Goal: Task Accomplishment & Management: Complete application form

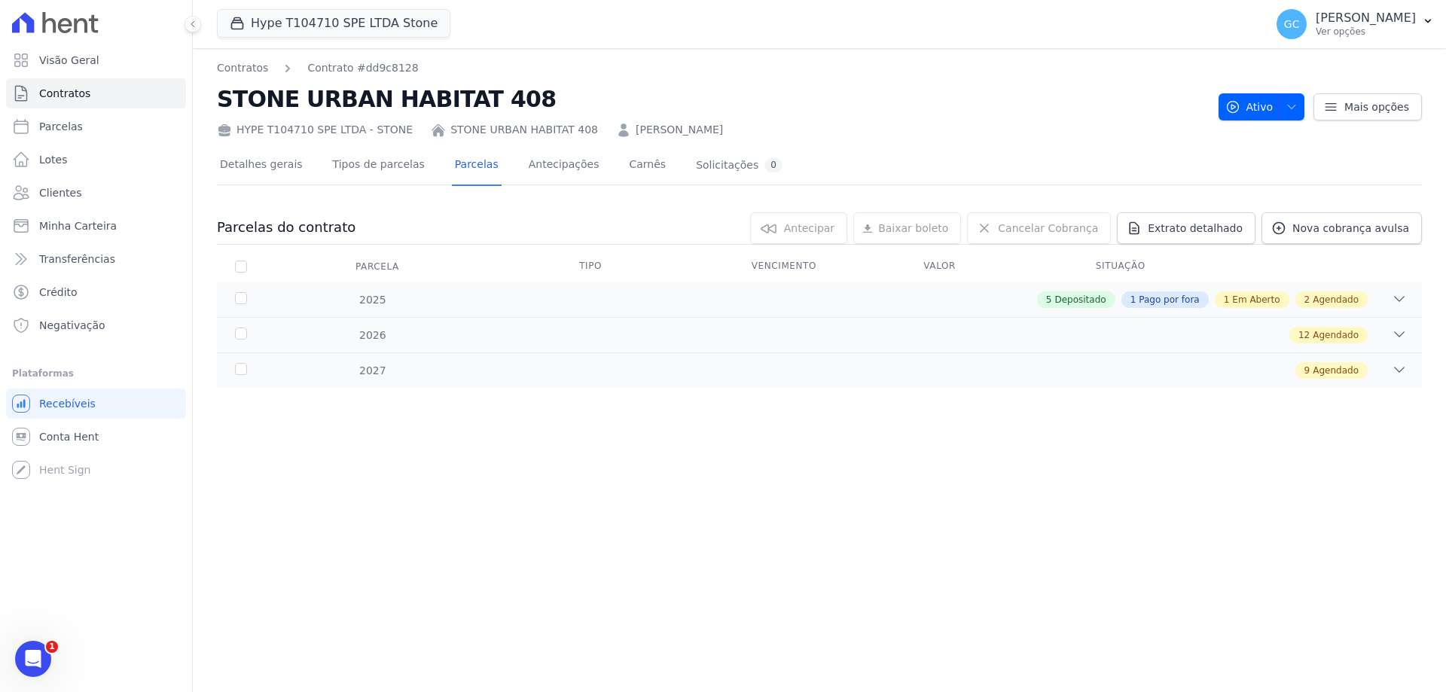
scroll to position [31, 0]
click at [1397, 295] on icon at bounding box center [1398, 298] width 15 height 15
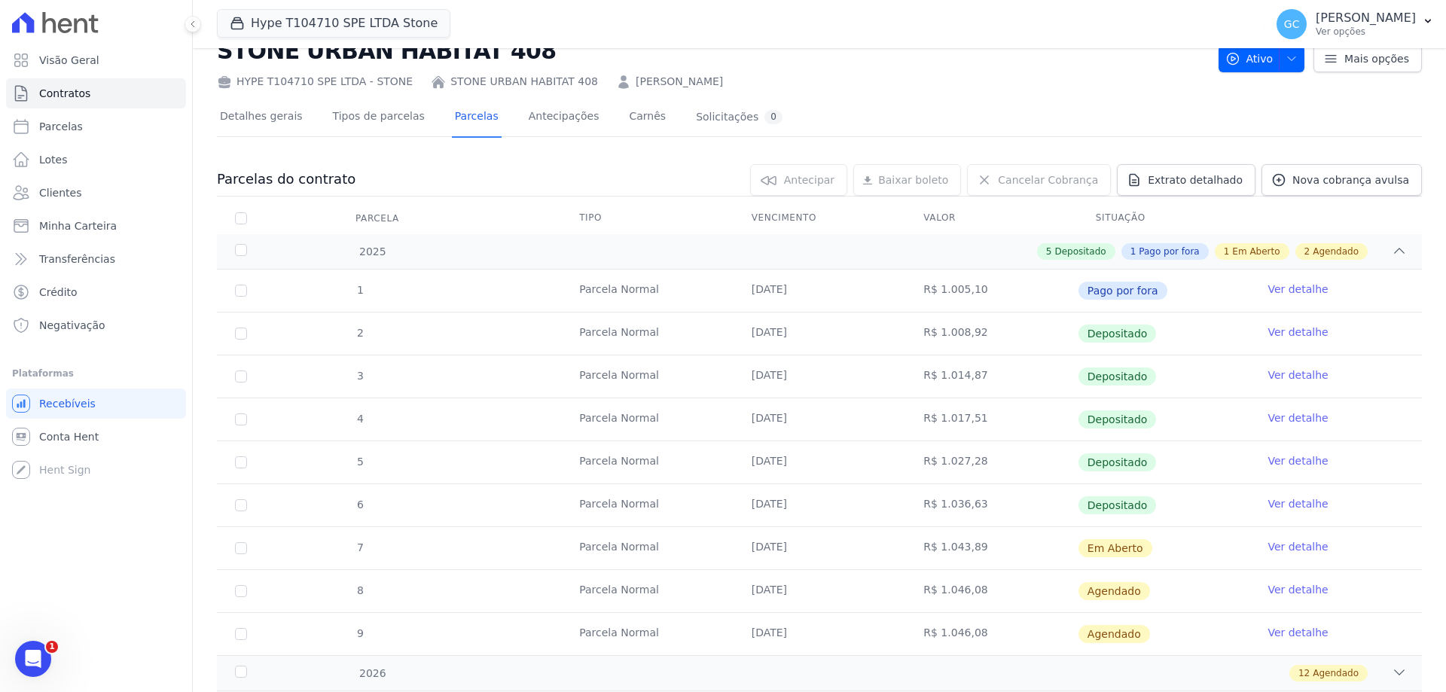
scroll to position [75, 0]
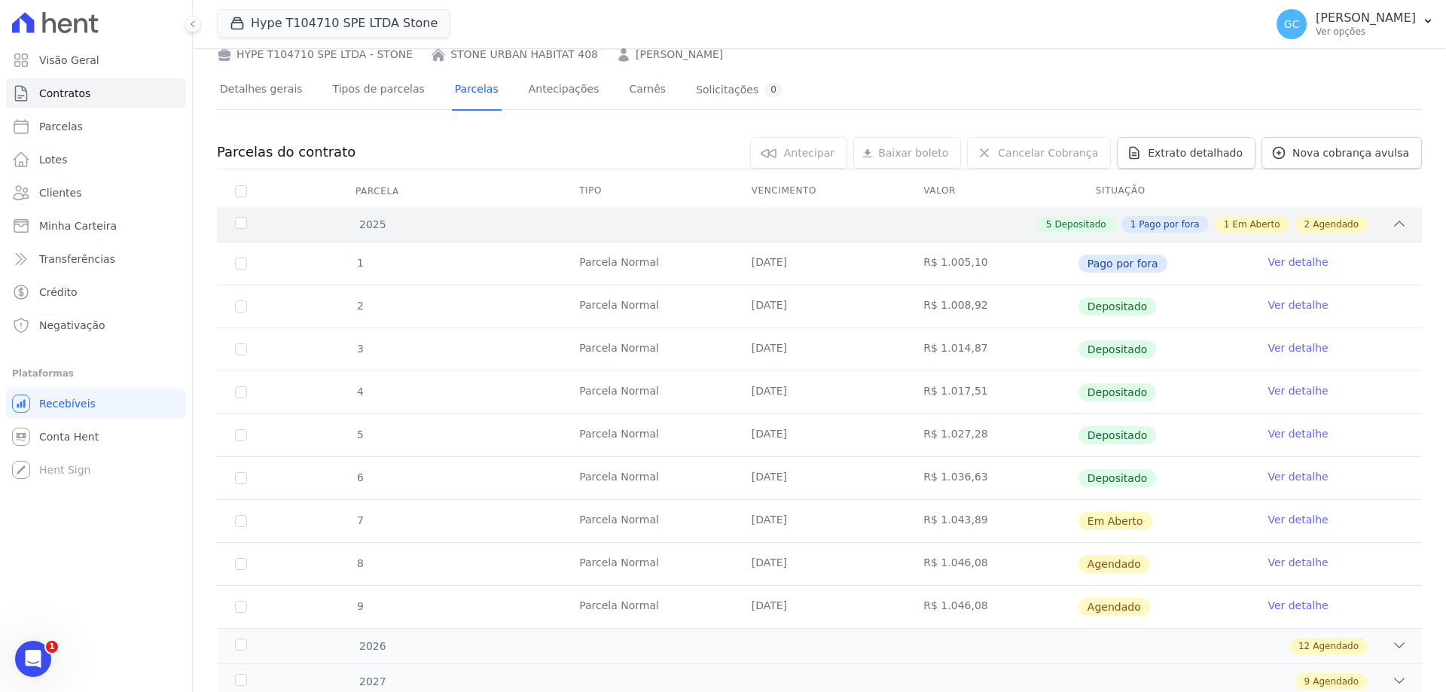
click at [1391, 224] on icon at bounding box center [1398, 223] width 15 height 15
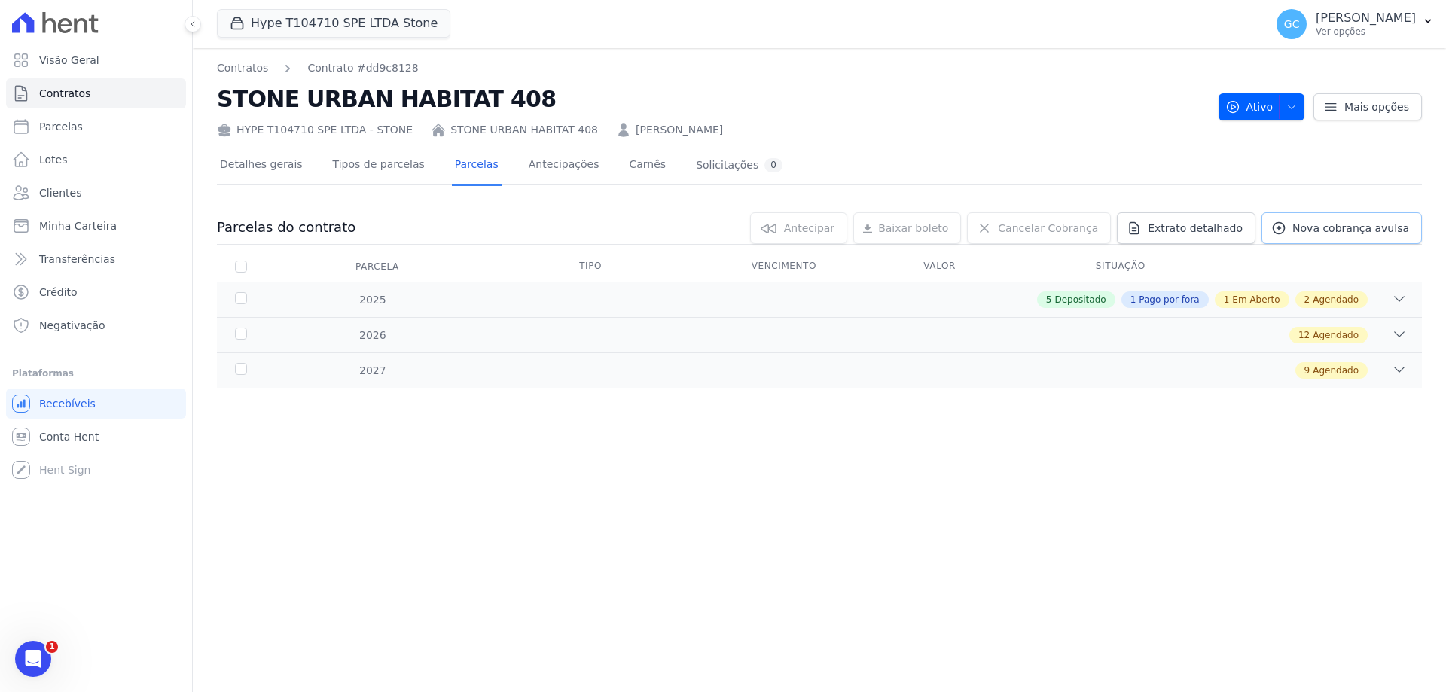
scroll to position [0, 0]
click at [456, 330] on div "12 Agendado" at bounding box center [878, 335] width 1056 height 17
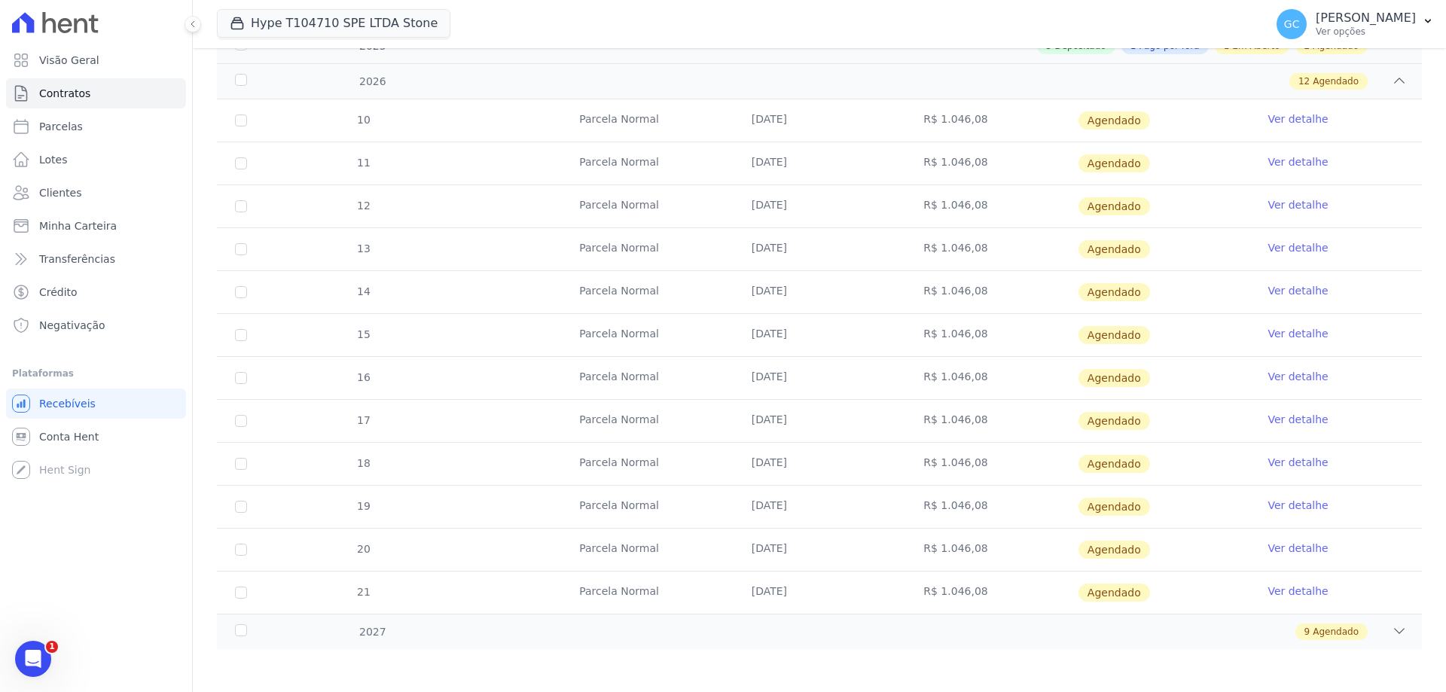
scroll to position [256, 0]
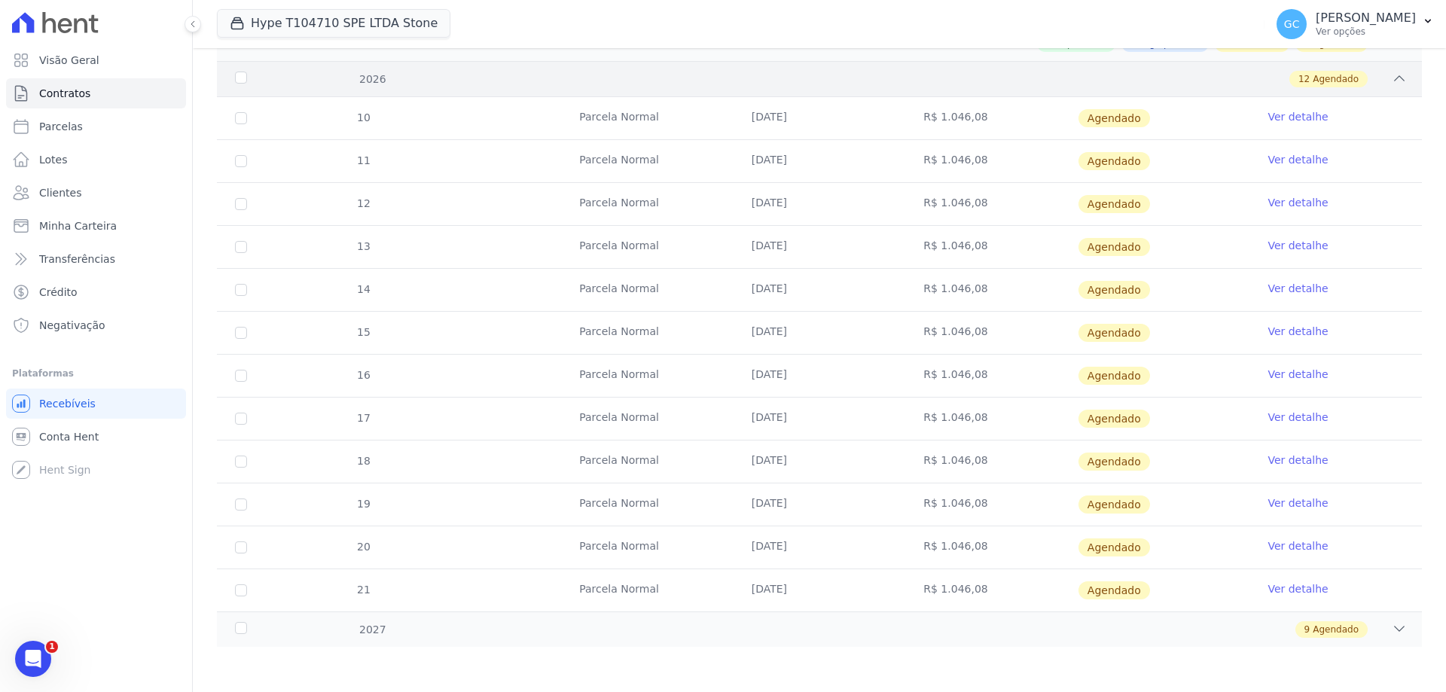
click at [467, 83] on div "12 Agendado" at bounding box center [878, 79] width 1056 height 17
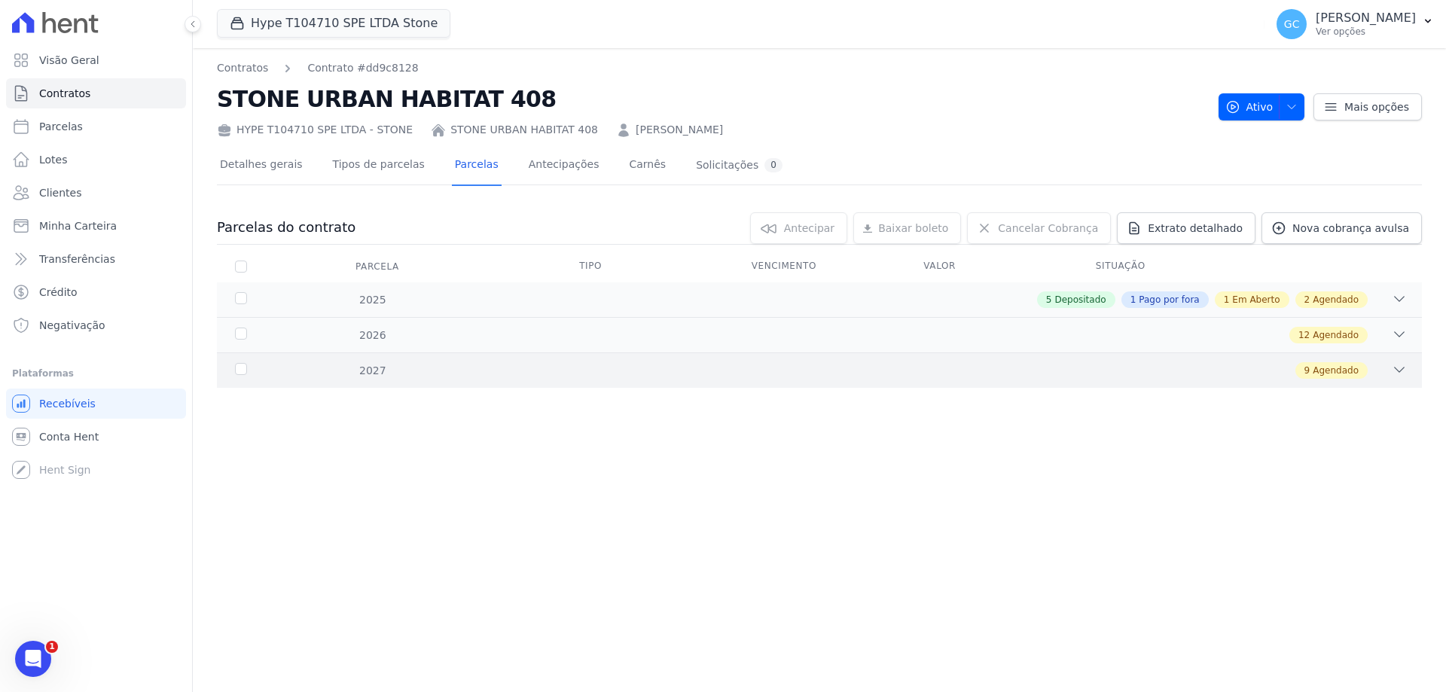
click at [421, 370] on div "9 Agendado" at bounding box center [878, 370] width 1056 height 17
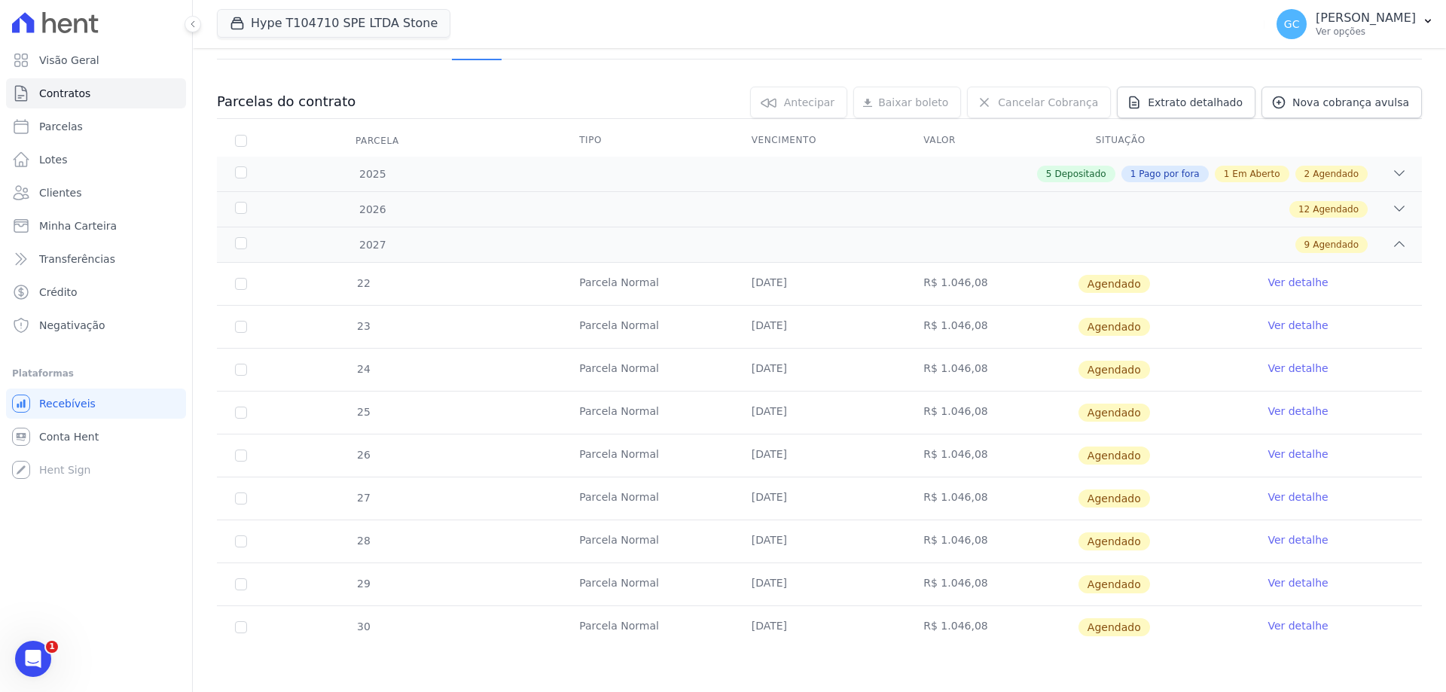
scroll to position [127, 0]
click at [426, 235] on div "9 Agendado" at bounding box center [878, 243] width 1056 height 17
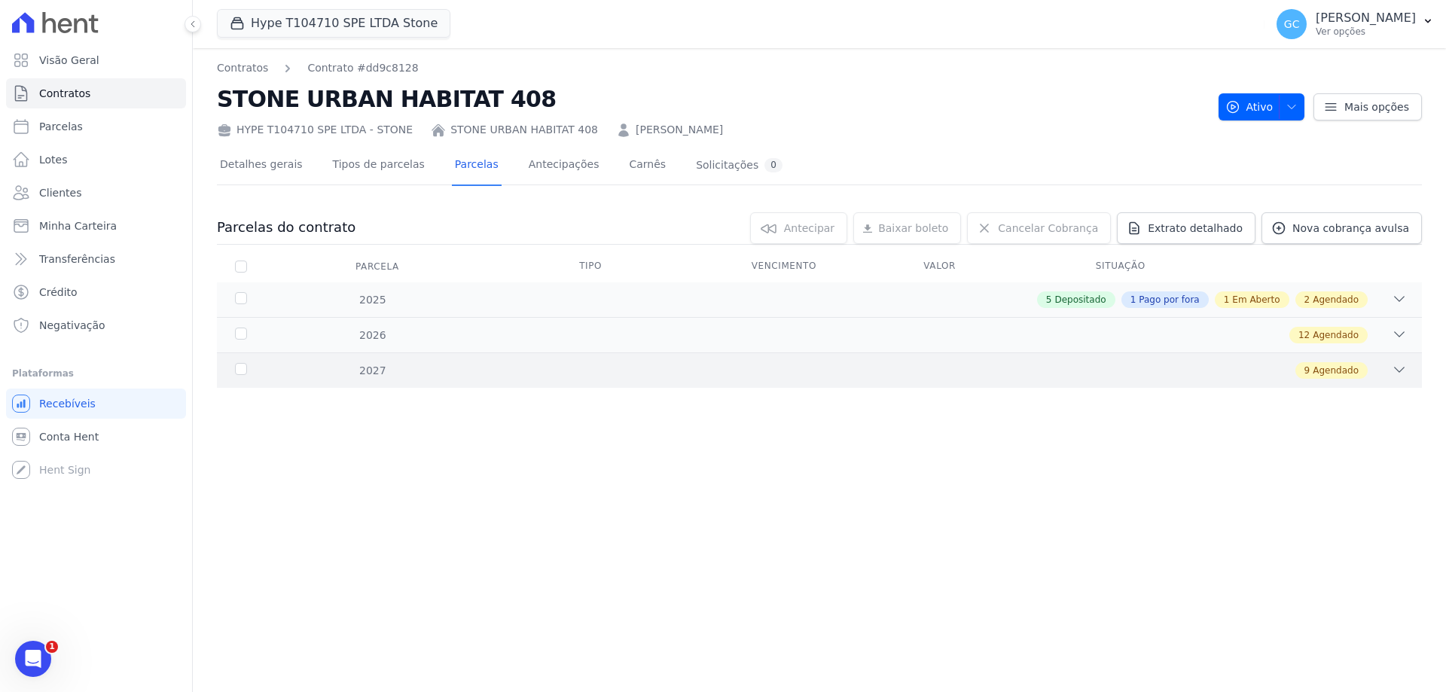
scroll to position [0, 0]
click at [333, 172] on link "Tipos de parcelas" at bounding box center [379, 166] width 98 height 40
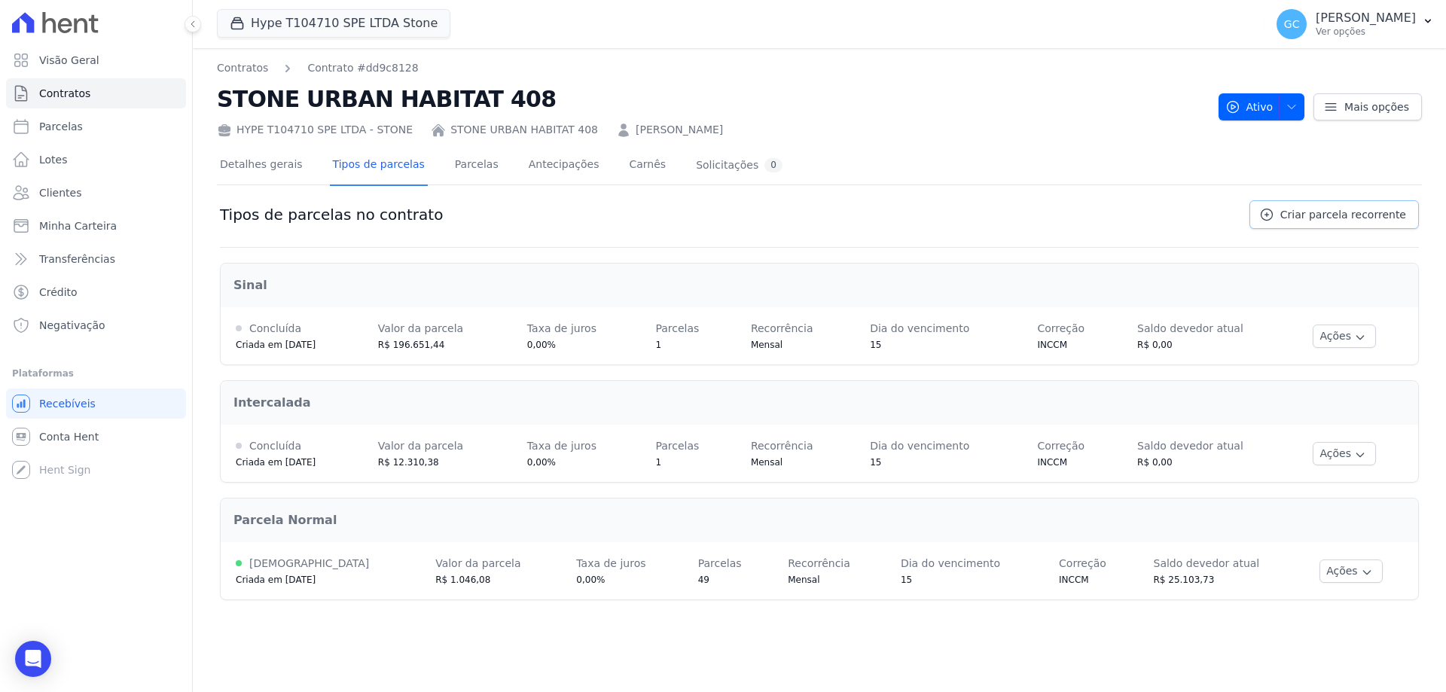
click at [1332, 218] on span "Criar parcela recorrente" at bounding box center [1343, 214] width 126 height 15
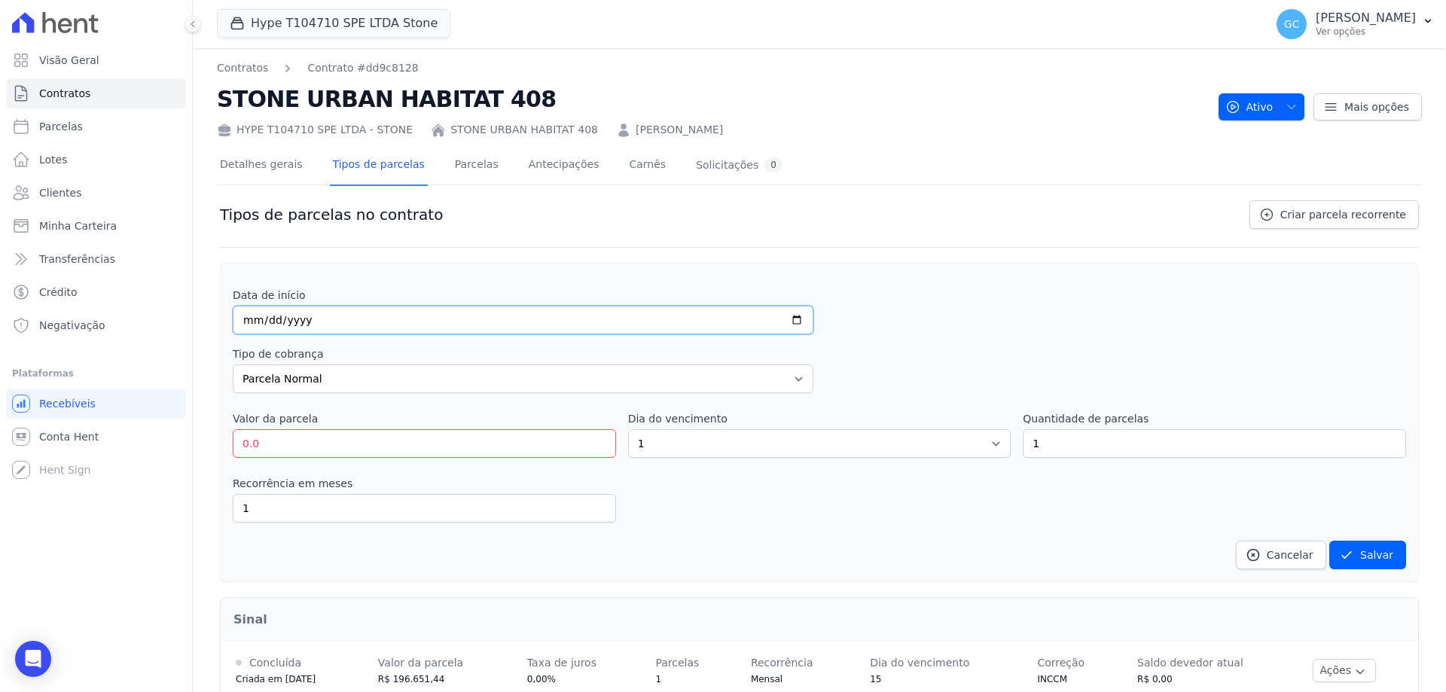
click at [414, 321] on input "date" at bounding box center [523, 320] width 580 height 29
type input "[DATE]"
click at [381, 364] on div "Tipo de cobrança Parcela Normal Entrada Sinal Intercalada Chaves Pré-chaves Pós…" at bounding box center [523, 369] width 580 height 47
click at [351, 435] on input "0.0" at bounding box center [424, 443] width 383 height 29
type input "0"
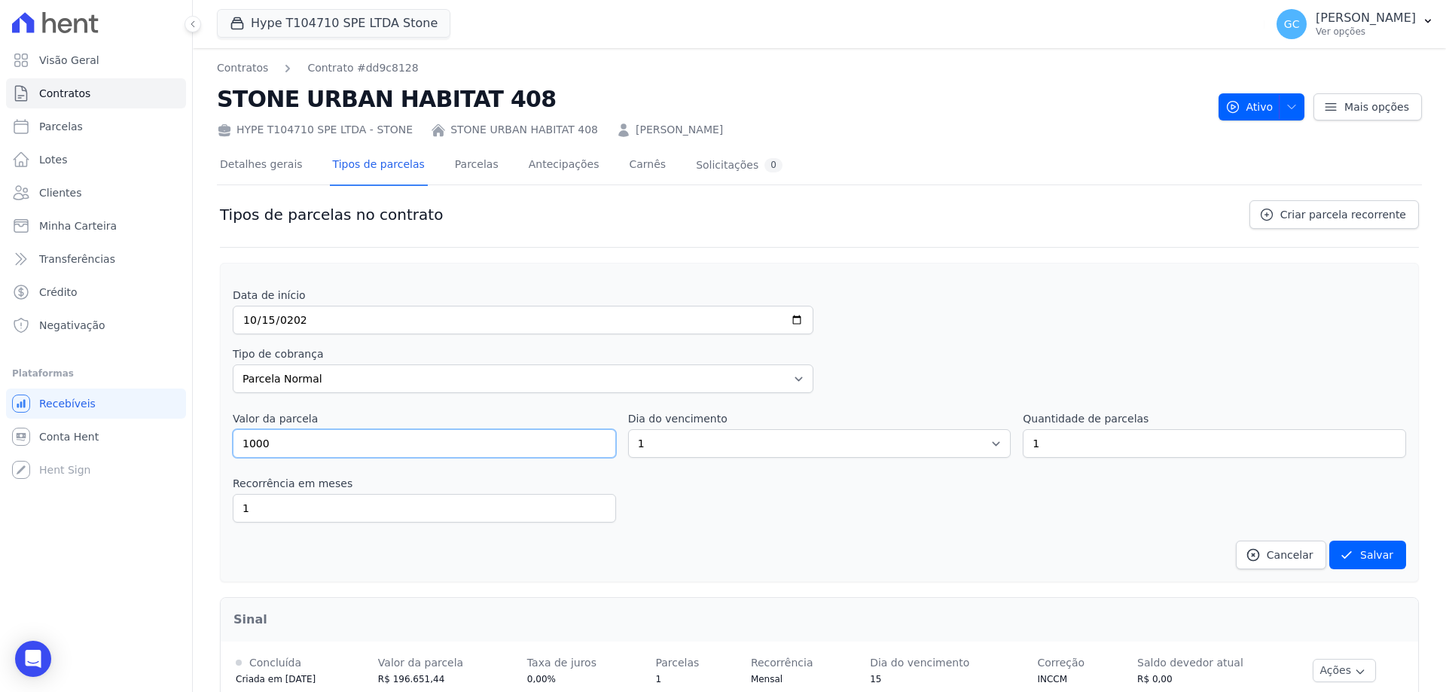
type input "1000"
click at [800, 440] on select "1 2 3 4 5 6 7 8 9 10 11 12 13 14 15 16 17 18 19 20 21 22 23 24 25 26 27 28 29 3…" at bounding box center [819, 443] width 383 height 29
click at [337, 313] on input "[DATE]" at bounding box center [523, 320] width 580 height 29
click at [751, 446] on select "1 2 3 4 5 6 7 8 9 10 11 12 13 14 15 16 17 18 19 20 21 22 23 24 25 26 27 28 29 3…" at bounding box center [819, 443] width 383 height 29
click at [314, 318] on input "[DATE]" at bounding box center [523, 320] width 580 height 29
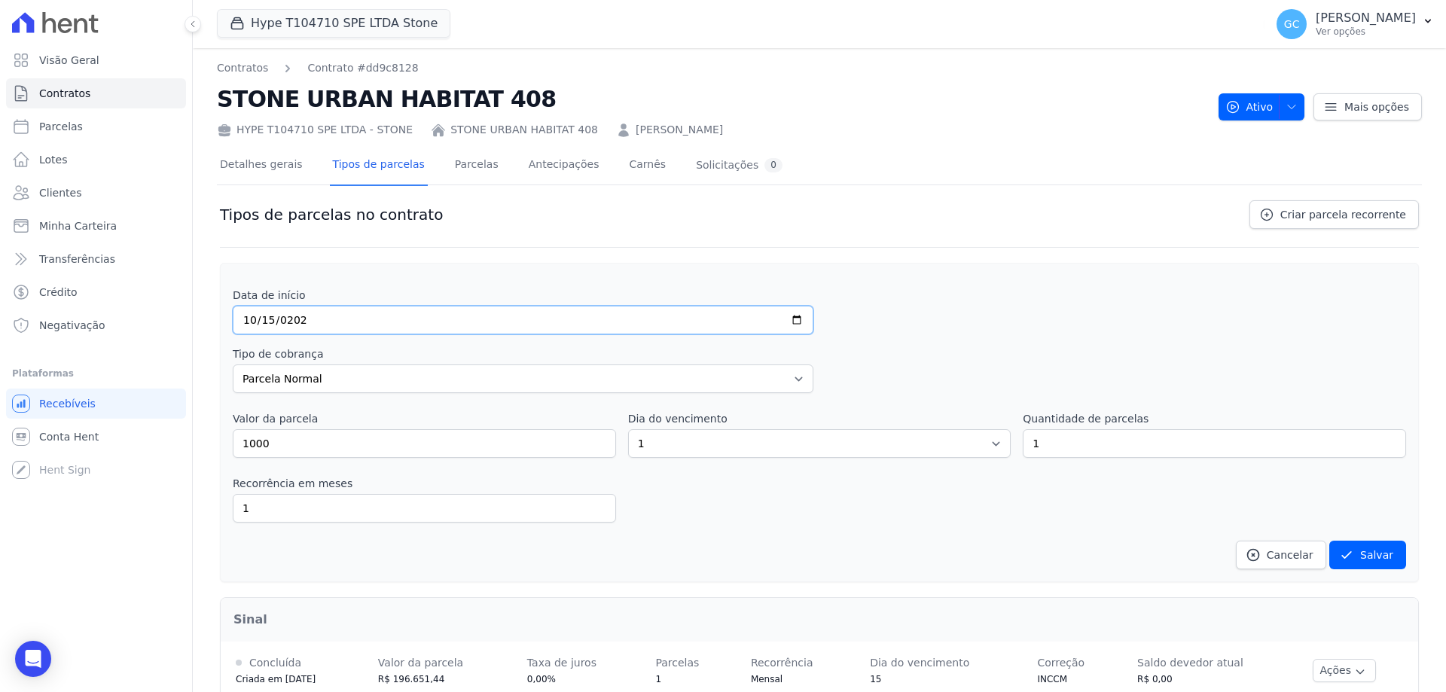
click at [435, 308] on input "[DATE]" at bounding box center [523, 320] width 580 height 29
click at [433, 316] on input "[DATE]" at bounding box center [523, 320] width 580 height 29
click at [714, 443] on select "1 2 3 4 5 6 7 8 9 10 11 12 13 14 15 16 17 18 19 20 21 22 23 24 25 26 27 28 29 3…" at bounding box center [819, 443] width 383 height 29
click at [358, 331] on input "[DATE]" at bounding box center [523, 320] width 580 height 29
type input "[DATE]"
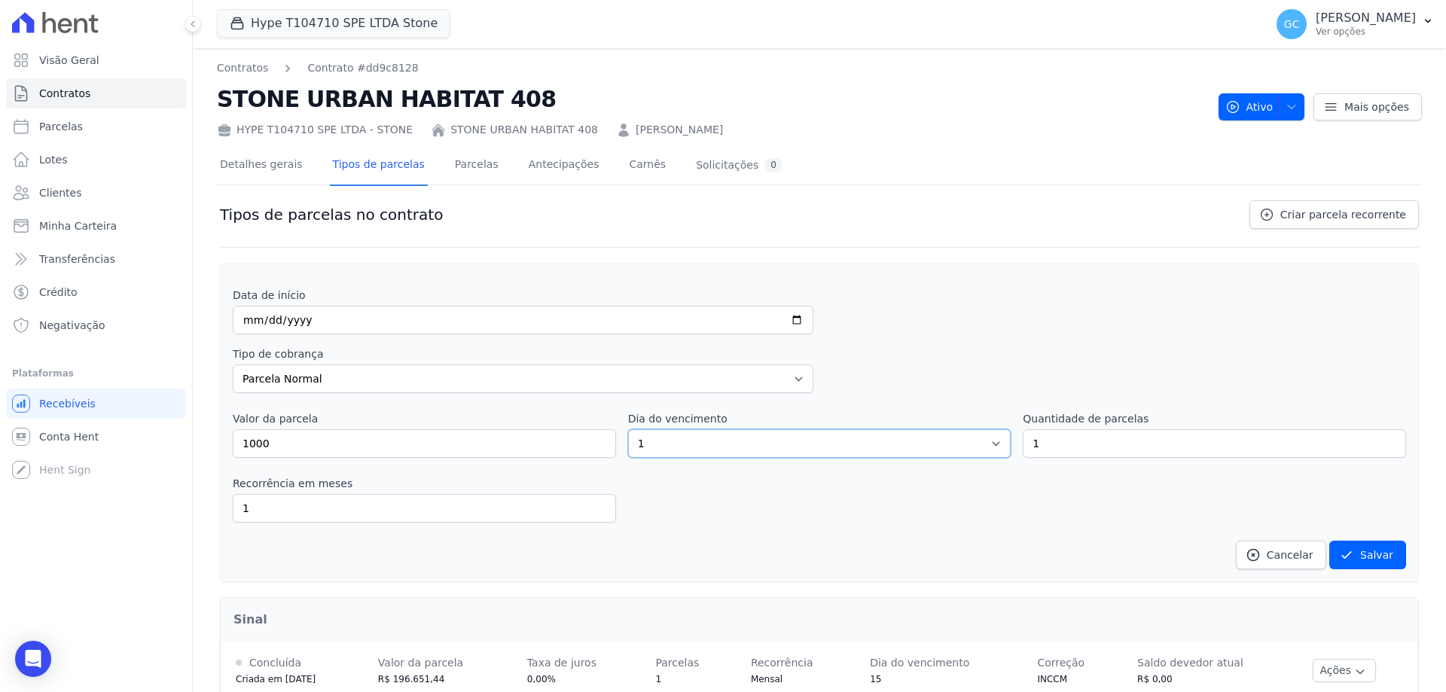
click at [750, 435] on select "1 2 3 4 5 6 7 8 9 10 11 12 13 14 15 16 17 18 19 20 21 22 23 24 25 26 27 28 29 3…" at bounding box center [819, 443] width 383 height 29
select select "15"
click at [628, 429] on select "1 2 3 4 5 6 7 8 9 10 11 12 13 14 15 16 17 18 19 20 21 22 23 24 25 26 27 28 29 3…" at bounding box center [819, 443] width 383 height 29
click at [283, 302] on label "Data de início" at bounding box center [523, 295] width 580 height 15
drag, startPoint x: 666, startPoint y: 416, endPoint x: 691, endPoint y: 416, distance: 25.6
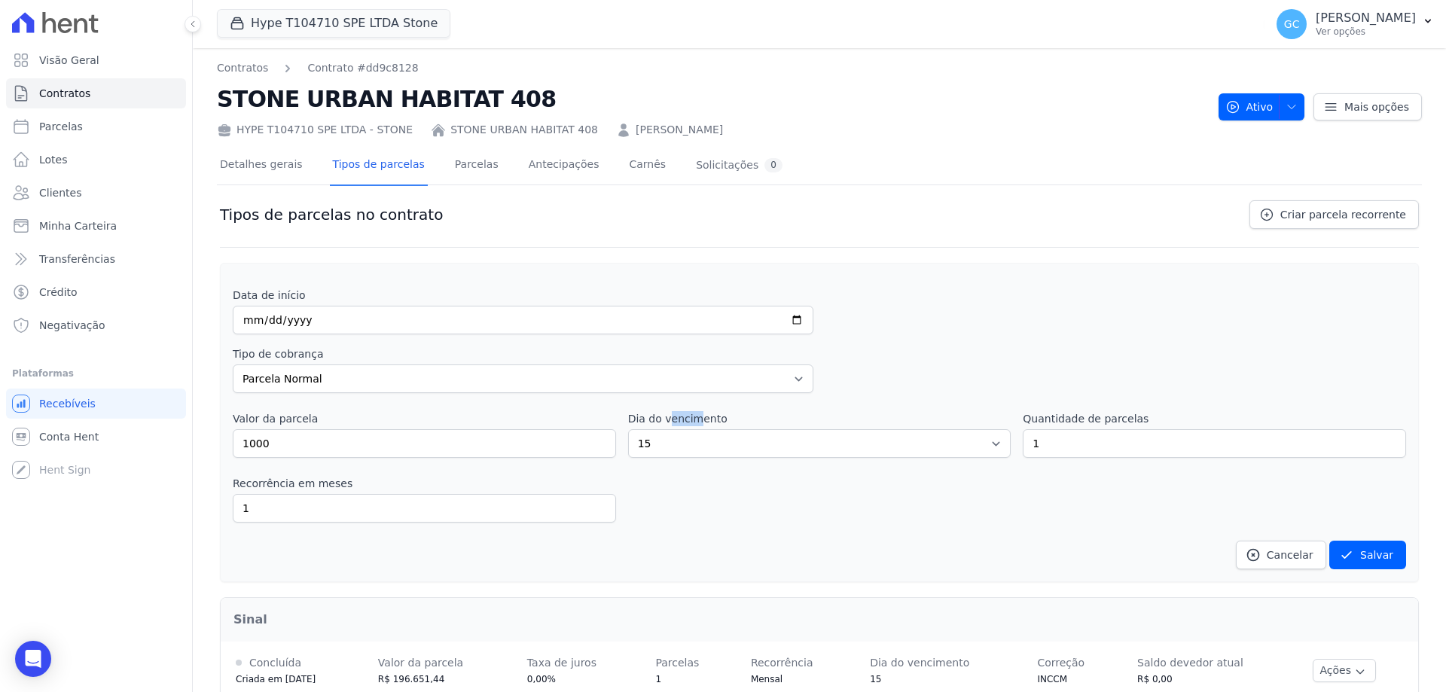
click at [691, 416] on label "Dia do vencimento" at bounding box center [677, 419] width 99 height 12
click at [1060, 442] on input "1" at bounding box center [1213, 443] width 383 height 29
click at [1382, 441] on input "2" at bounding box center [1213, 443] width 383 height 29
click at [1382, 441] on input "3" at bounding box center [1213, 443] width 383 height 29
click at [1382, 441] on input "4" at bounding box center [1213, 443] width 383 height 29
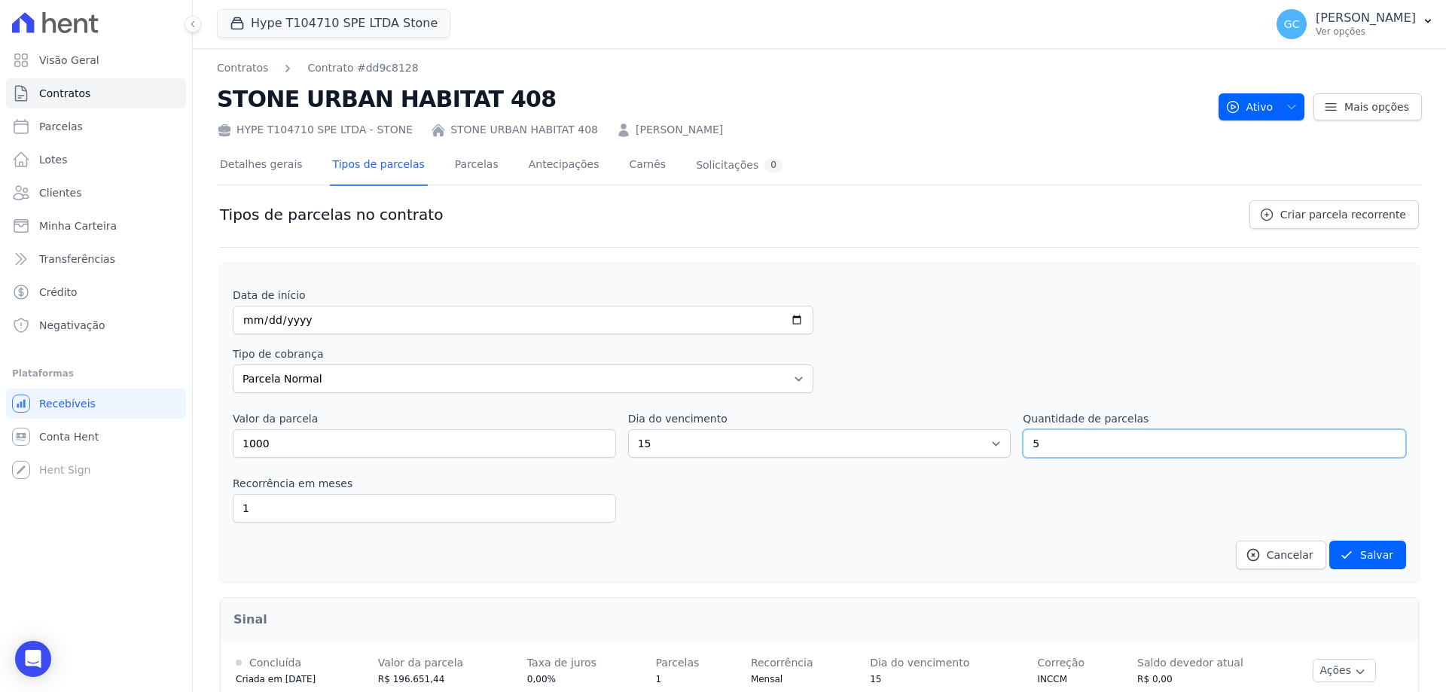
click at [1382, 441] on input "5" at bounding box center [1213, 443] width 383 height 29
click at [1382, 441] on input "6" at bounding box center [1213, 443] width 383 height 29
type input "7"
click at [1382, 441] on input "7" at bounding box center [1213, 443] width 383 height 29
click at [795, 520] on div "Recorrência em meses 1 in_advance" at bounding box center [819, 499] width 1173 height 47
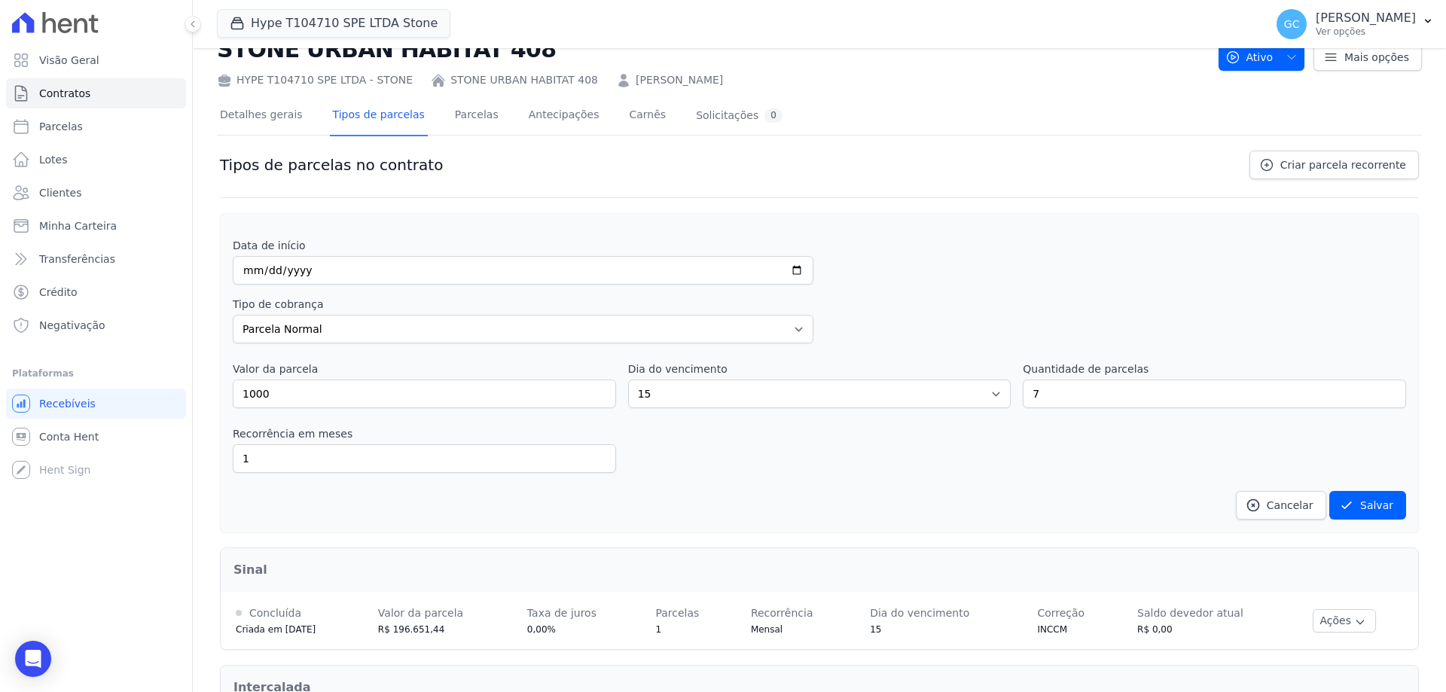
scroll to position [75, 0]
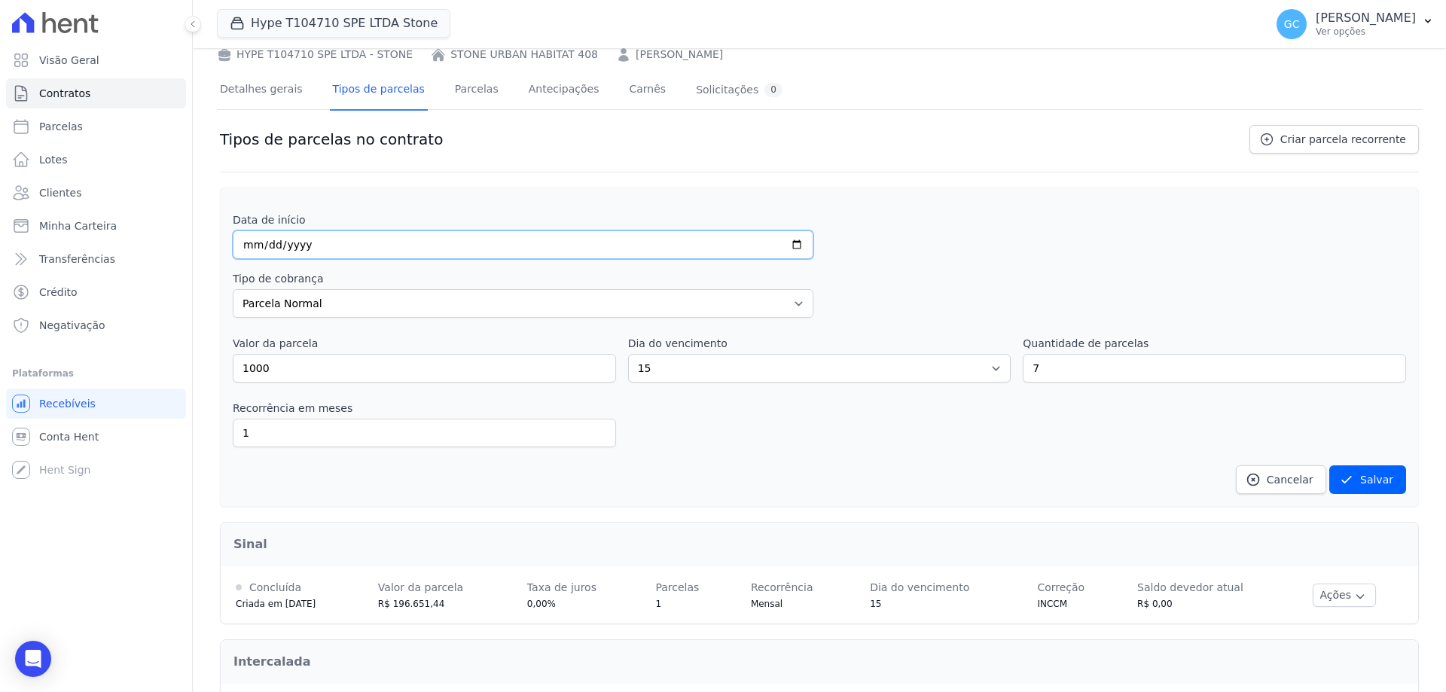
click at [423, 233] on input "[DATE]" at bounding box center [523, 244] width 580 height 29
click at [412, 238] on input "[DATE]" at bounding box center [523, 244] width 580 height 29
click at [300, 239] on input "[DATE]" at bounding box center [523, 244] width 580 height 29
click at [303, 246] on input "[DATE]" at bounding box center [523, 244] width 580 height 29
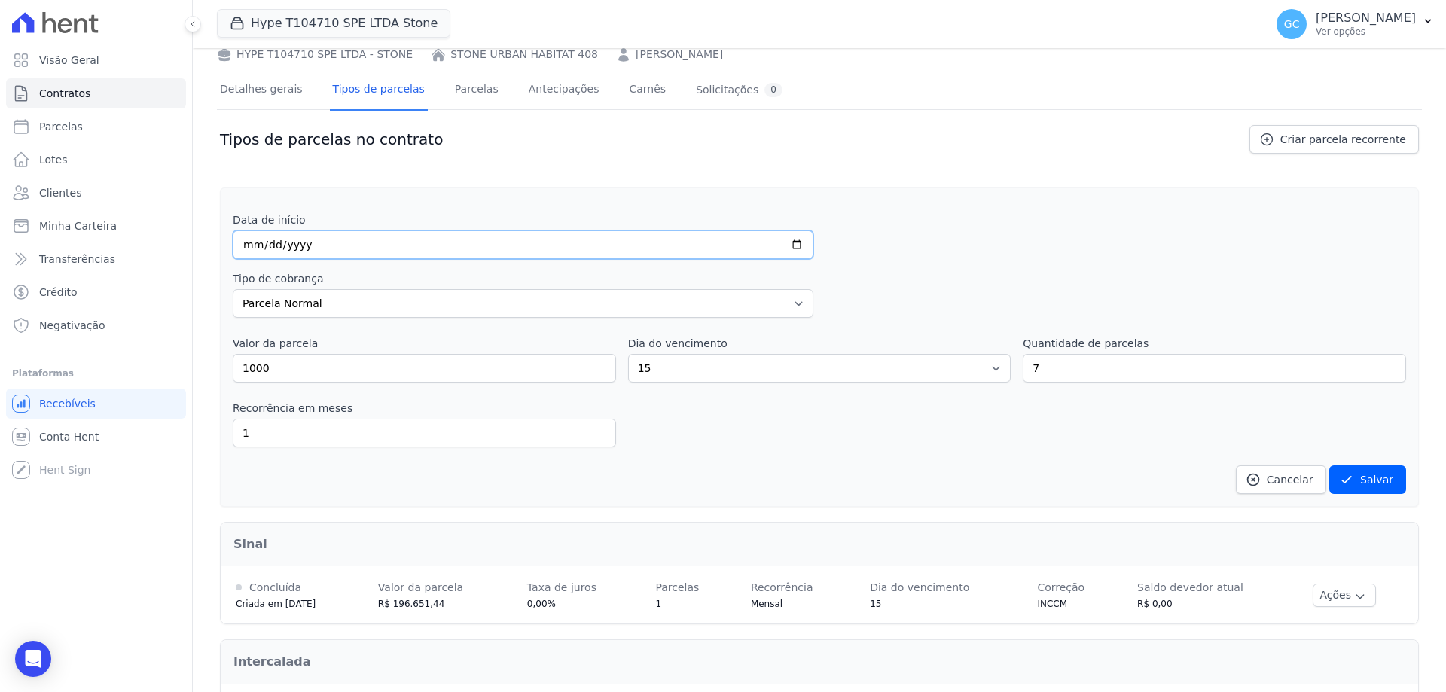
click at [257, 247] on input "[DATE]" at bounding box center [523, 244] width 580 height 29
drag, startPoint x: 257, startPoint y: 247, endPoint x: 290, endPoint y: 254, distance: 33.8
click at [290, 254] on input "[DATE]" at bounding box center [523, 244] width 580 height 29
click at [356, 232] on input "[DATE]" at bounding box center [523, 244] width 580 height 29
click at [395, 222] on label "Data de início" at bounding box center [523, 219] width 580 height 15
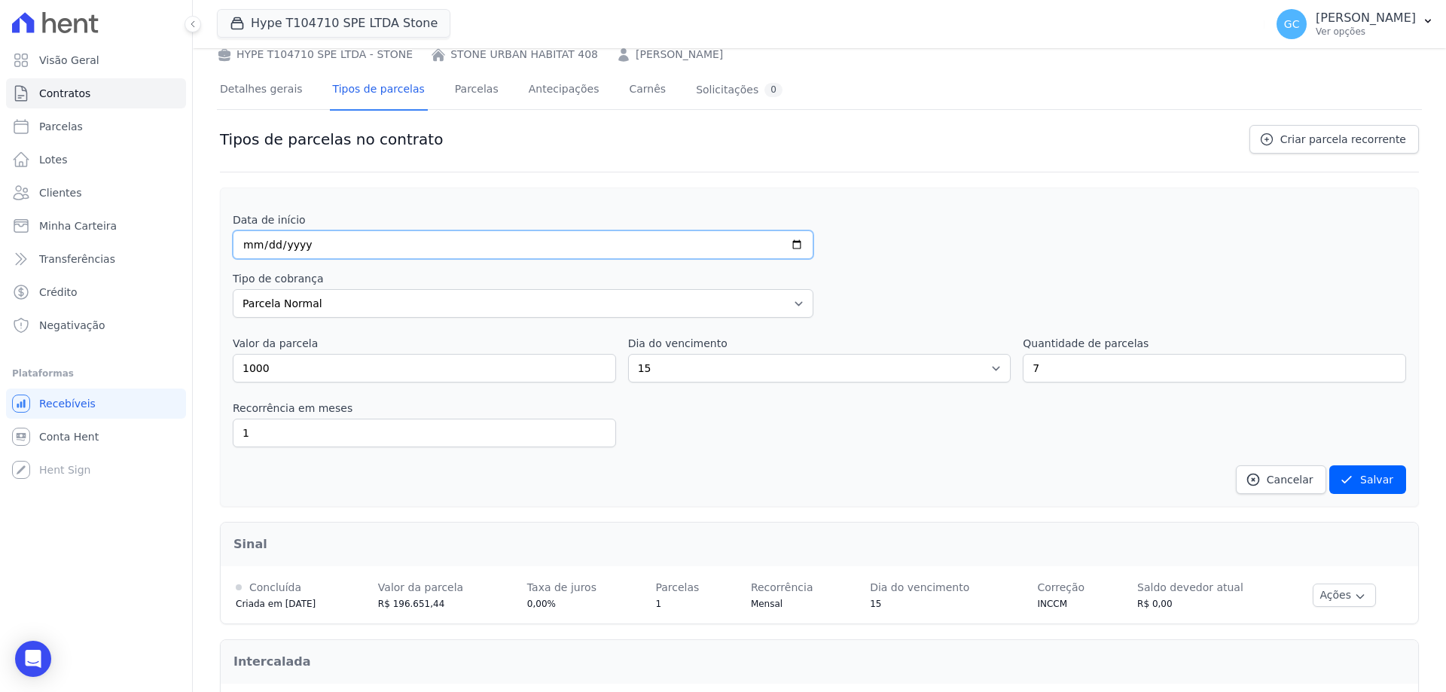
drag, startPoint x: 272, startPoint y: 246, endPoint x: 317, endPoint y: 249, distance: 45.3
click at [317, 249] on input "[DATE]" at bounding box center [523, 244] width 580 height 29
click at [318, 249] on input "[DATE]" at bounding box center [523, 244] width 580 height 29
click at [308, 257] on input "[DATE]" at bounding box center [523, 244] width 580 height 29
click at [294, 246] on input "[DATE]" at bounding box center [523, 244] width 580 height 29
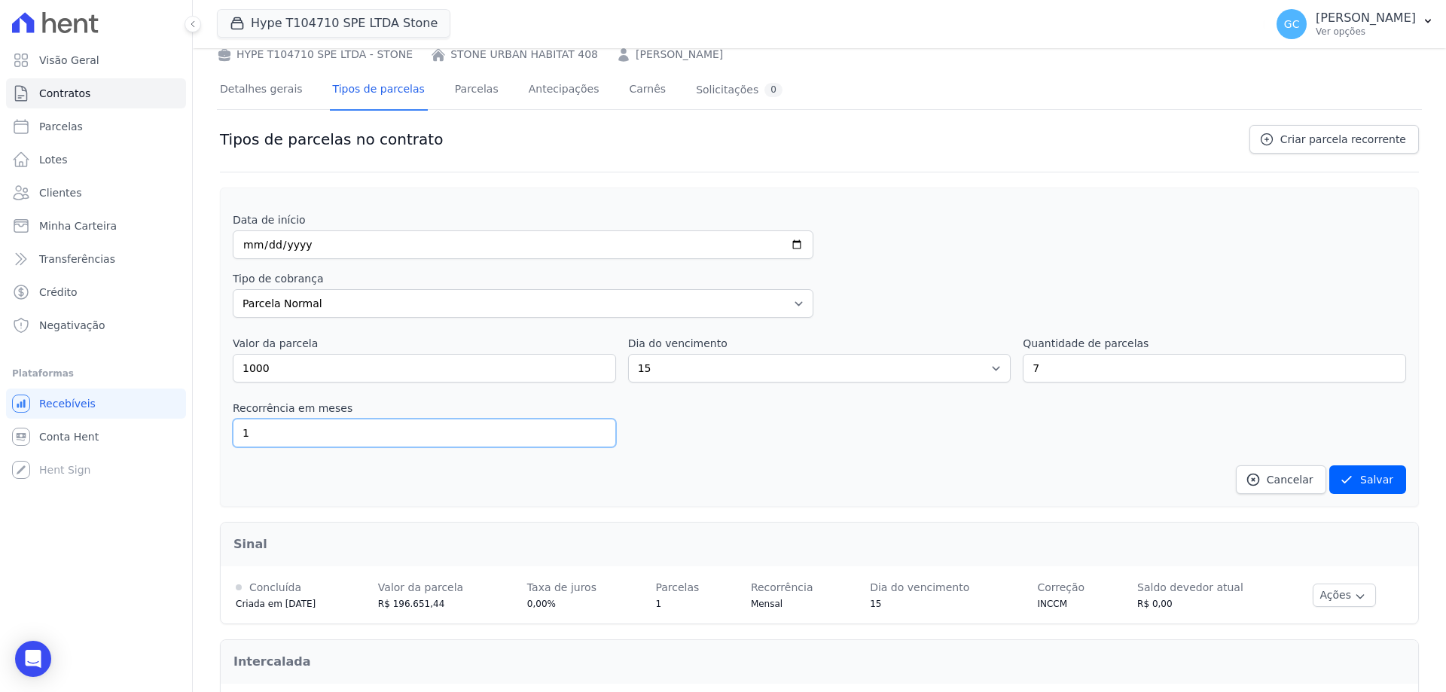
click at [431, 425] on input "1" at bounding box center [424, 433] width 383 height 29
click at [1354, 479] on button "Salvar" at bounding box center [1367, 479] width 77 height 29
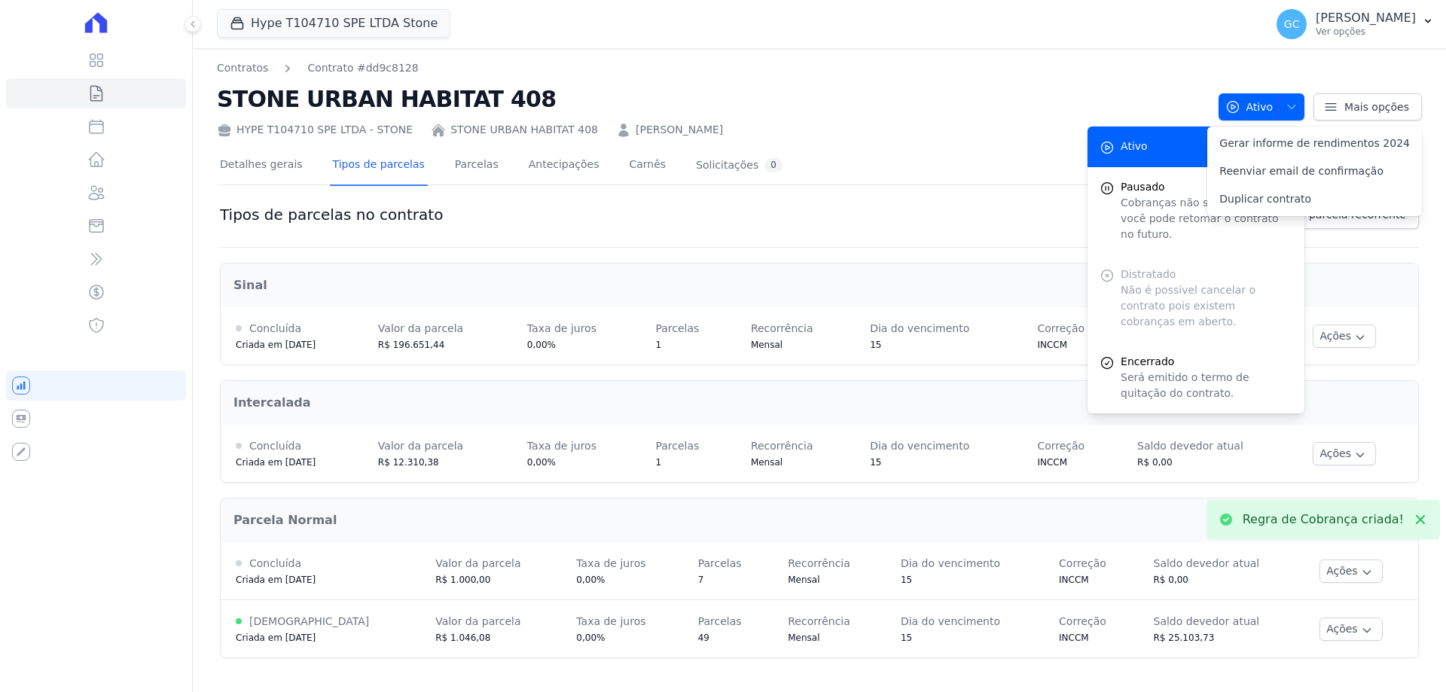
click at [869, 130] on div "HYPE T104710 SPE LTDA - STONE STONE URBAN HABITAT 408 [PERSON_NAME]" at bounding box center [711, 127] width 989 height 22
click at [465, 169] on link "Parcelas" at bounding box center [477, 166] width 50 height 40
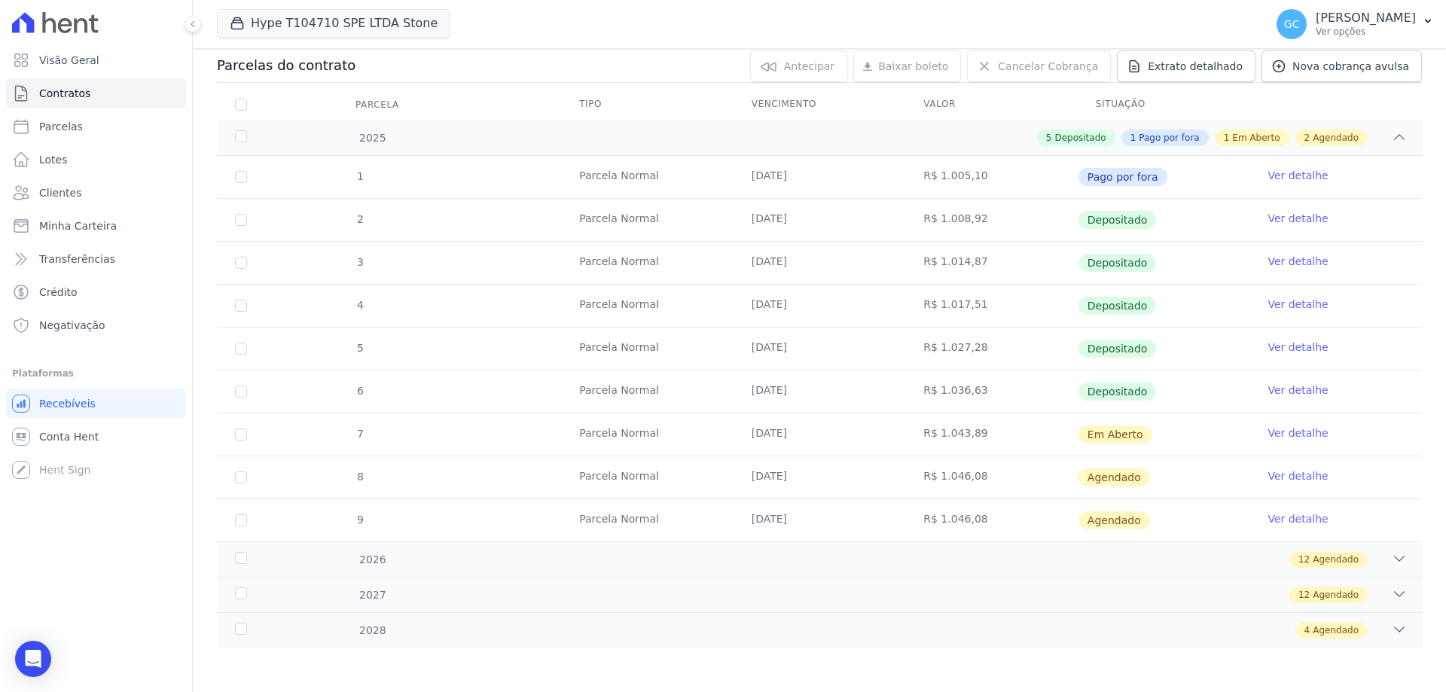
scroll to position [163, 0]
click at [428, 595] on div "12 Agendado" at bounding box center [878, 594] width 1056 height 17
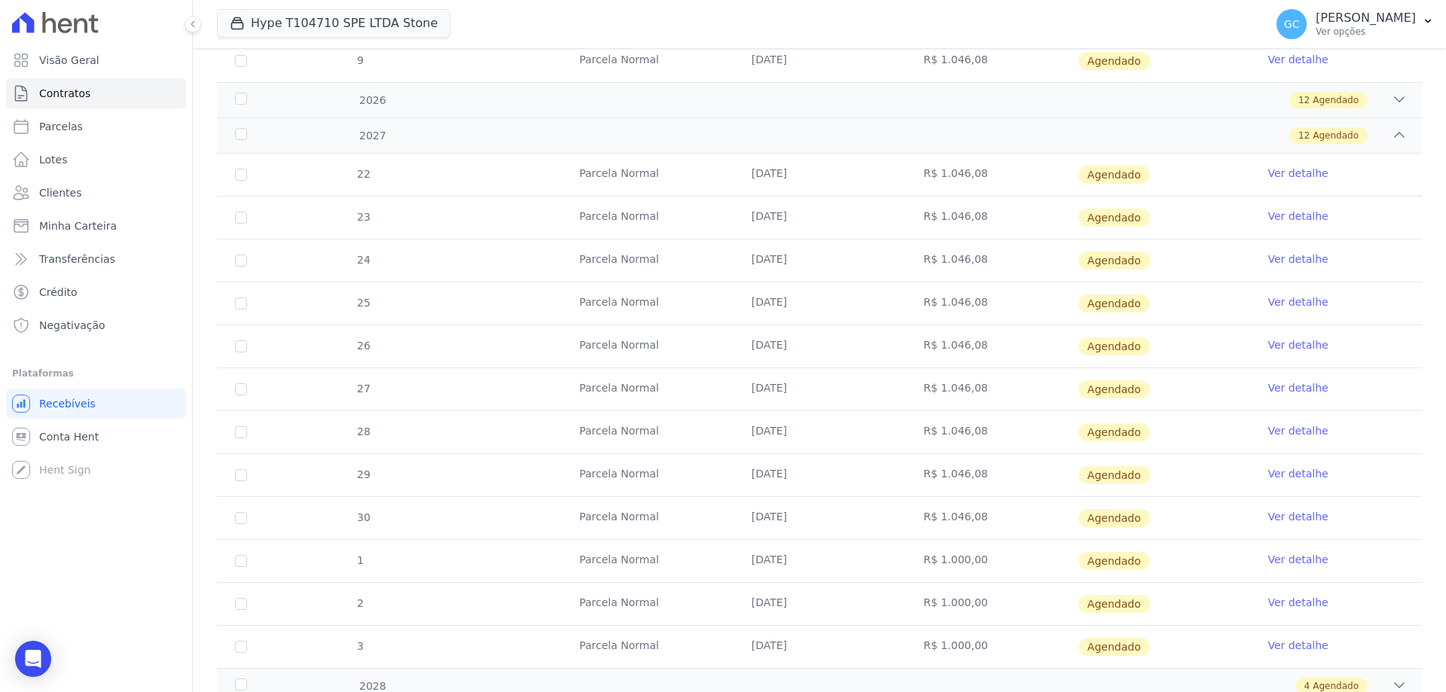
scroll to position [678, 0]
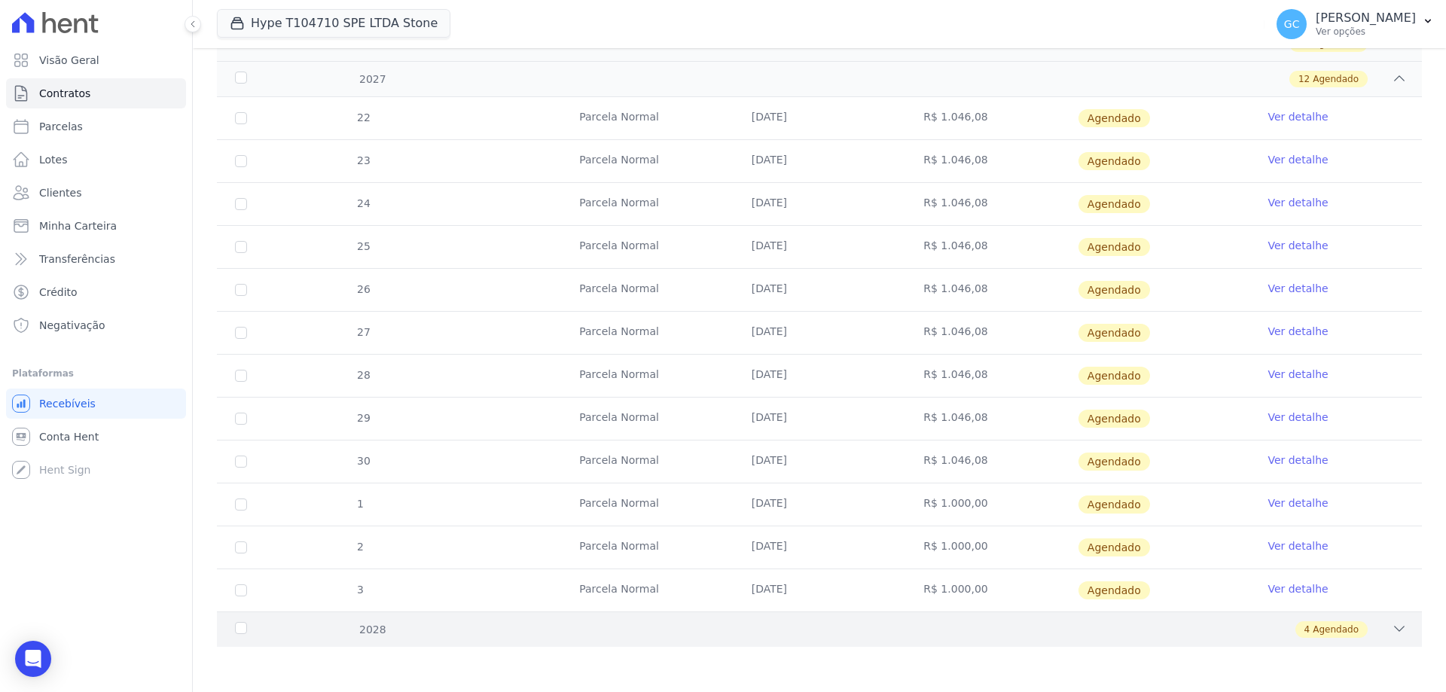
click at [596, 624] on div "4 Agendado" at bounding box center [878, 629] width 1056 height 17
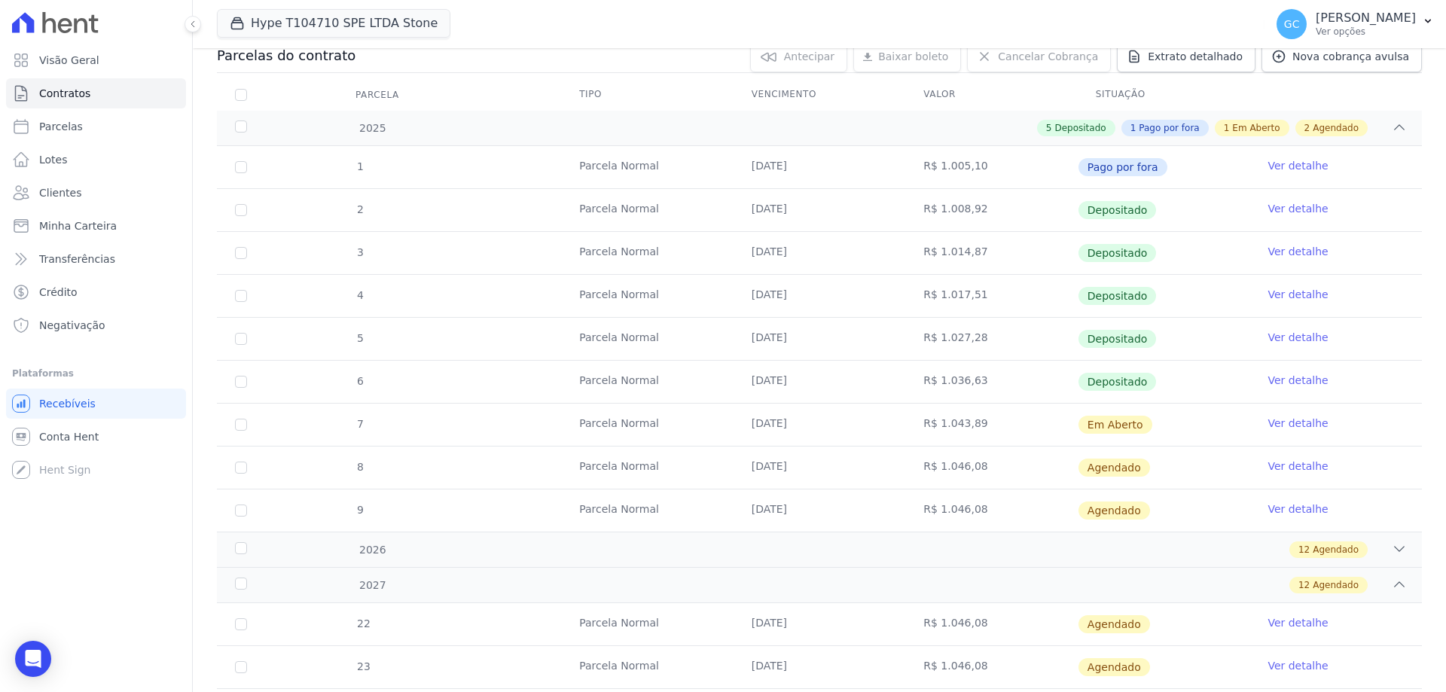
scroll to position [0, 0]
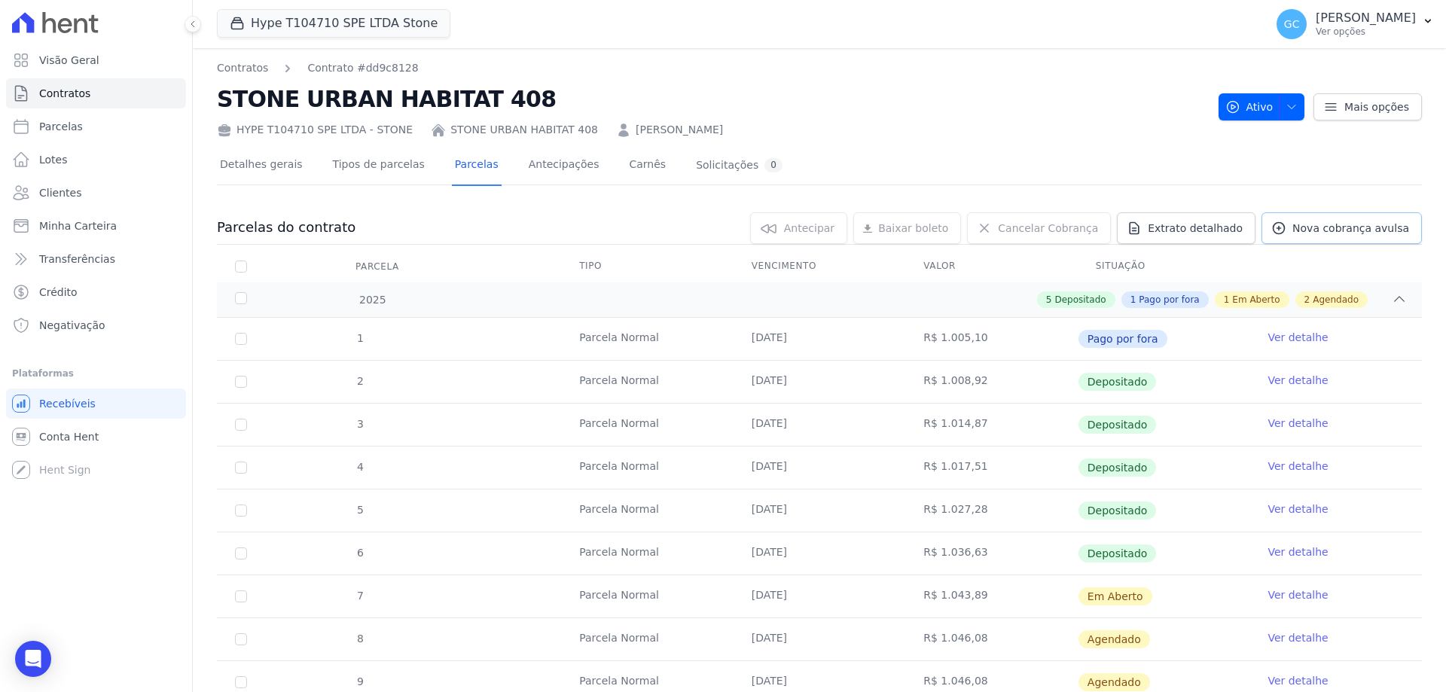
click at [1294, 221] on span "Nova cobrança avulsa" at bounding box center [1350, 228] width 117 height 15
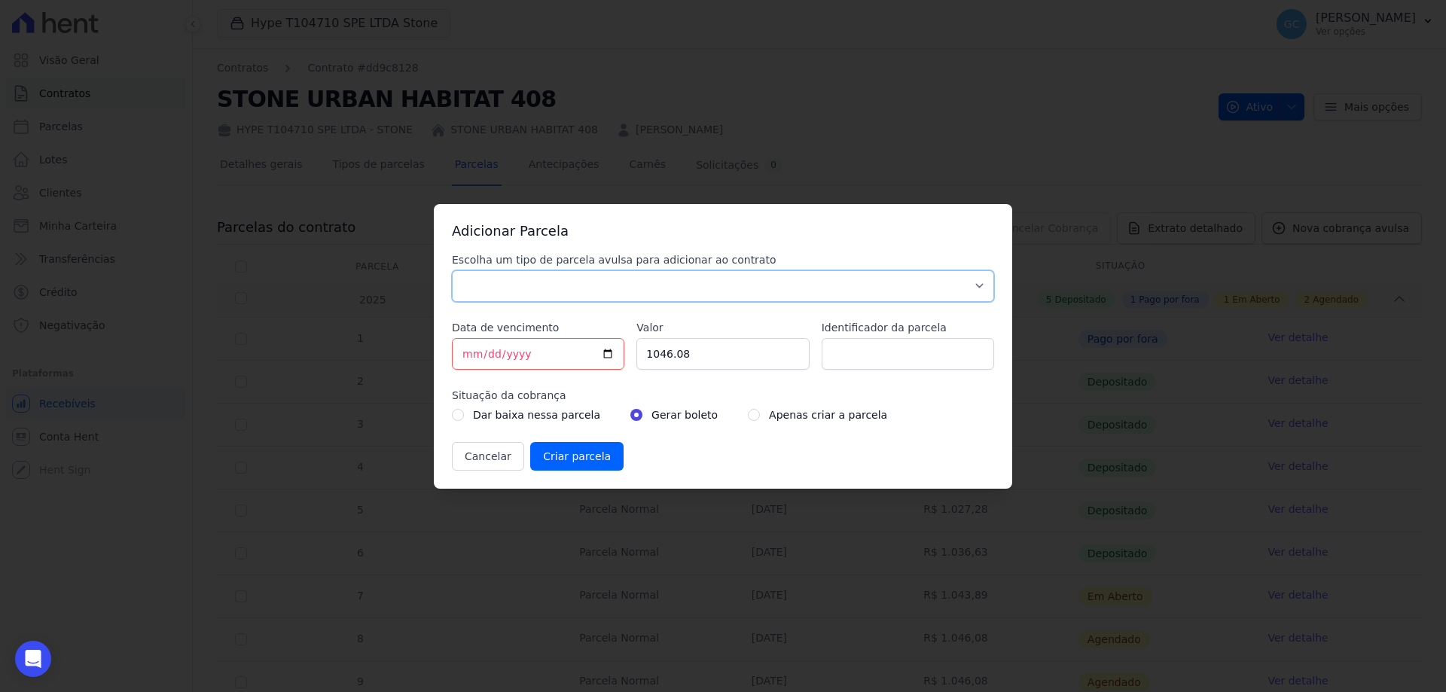
click at [657, 285] on select "Parcela Normal Sinal Caução Intercalada Chaves Pré Chaves Pós Chaves Taxas Quit…" at bounding box center [723, 286] width 542 height 32
select select "standard"
click at [452, 270] on select "Parcela Normal Sinal Caução Intercalada Chaves Pré Chaves Pós Chaves Taxas Quit…" at bounding box center [723, 286] width 542 height 32
click at [570, 354] on input "[DATE]" at bounding box center [538, 354] width 172 height 32
type input "[DATE]"
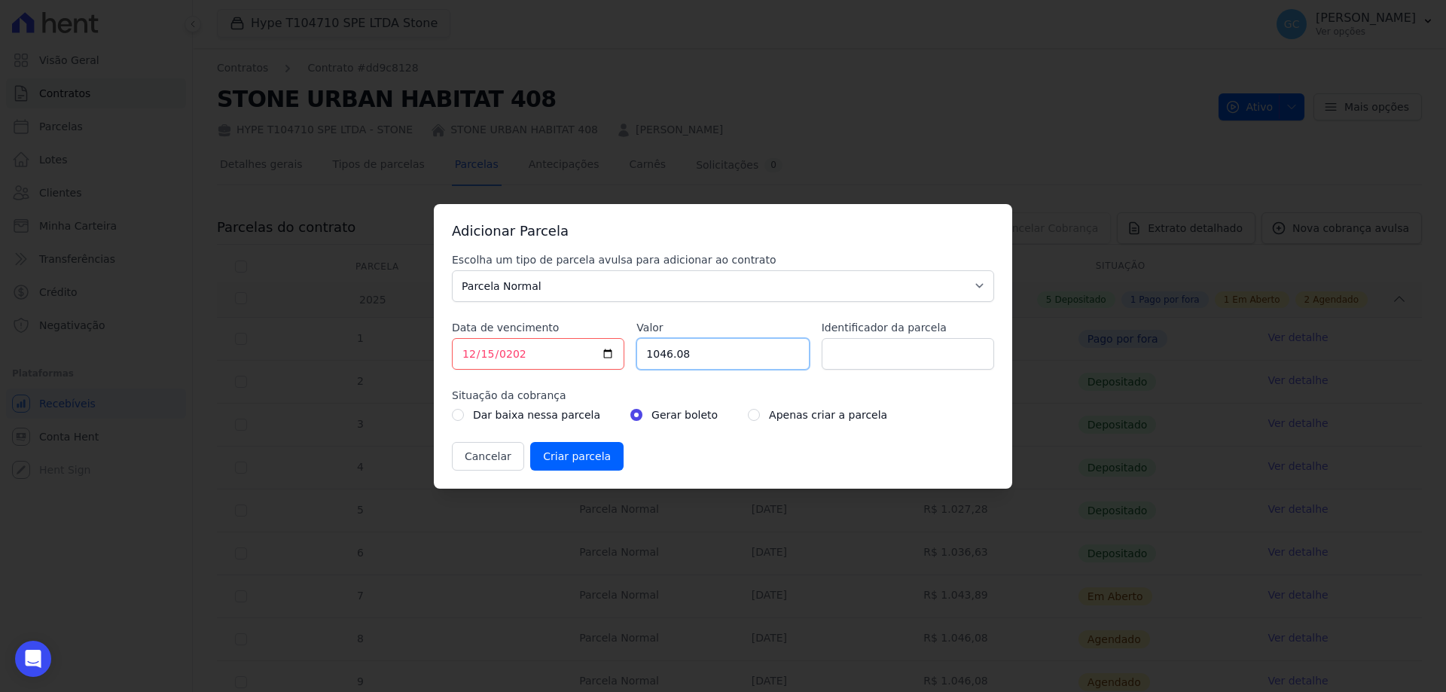
drag, startPoint x: 726, startPoint y: 352, endPoint x: 617, endPoint y: 361, distance: 109.5
click at [617, 361] on div "Escolha um tipo de parcela avulsa para adicionar ao contrato Parcela Normal Sin…" at bounding box center [723, 361] width 542 height 218
type input "11270"
click at [788, 410] on label "Apenas criar a parcela" at bounding box center [828, 415] width 118 height 18
click at [785, 419] on label "Apenas criar a parcela" at bounding box center [828, 415] width 118 height 18
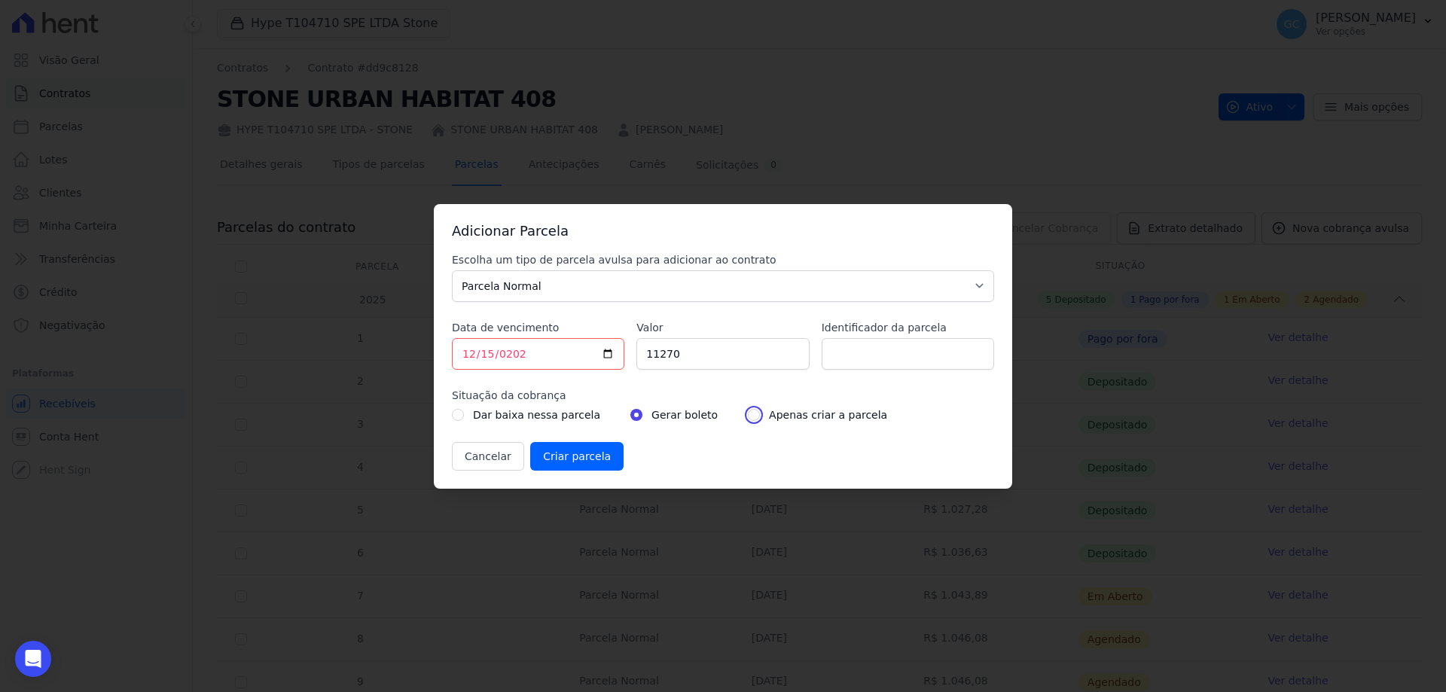
click at [748, 416] on input "radio" at bounding box center [754, 415] width 12 height 12
radio input "true"
click at [570, 450] on input "Criar parcela" at bounding box center [576, 456] width 93 height 29
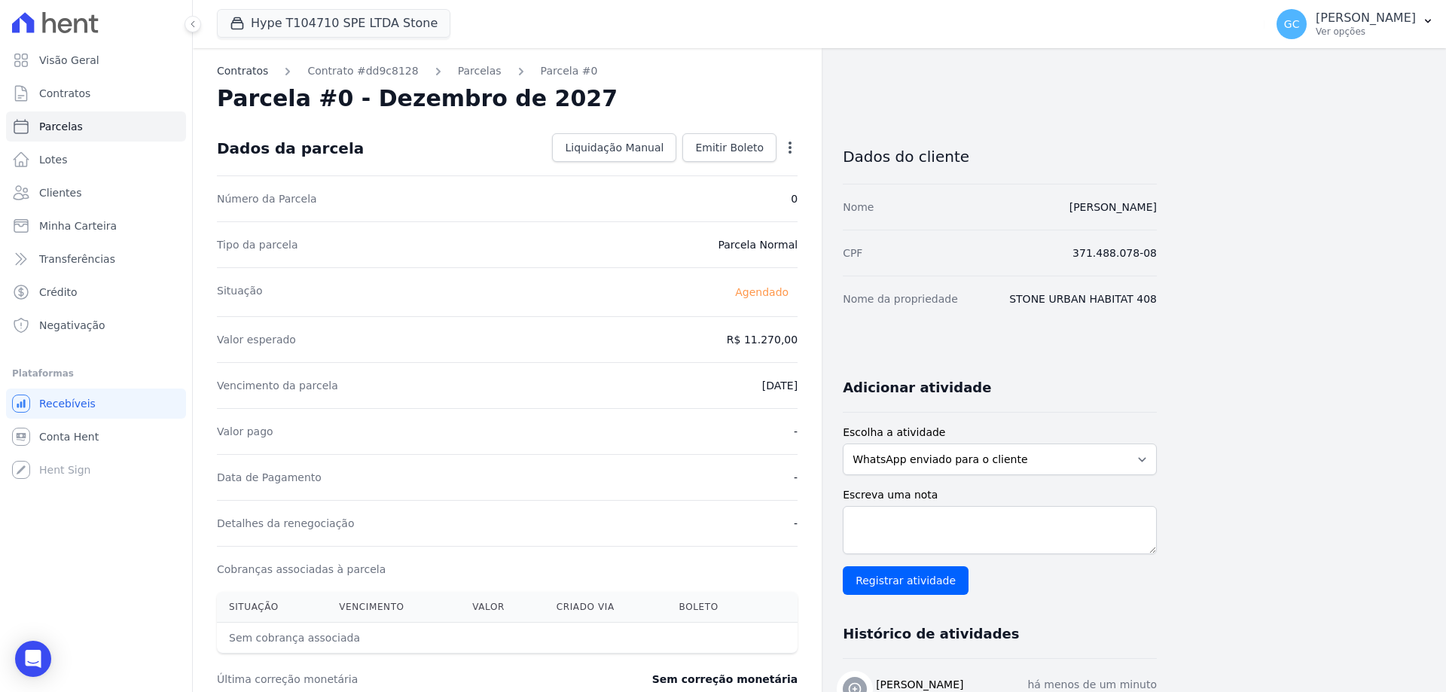
click at [253, 72] on link "Contratos" at bounding box center [242, 71] width 51 height 16
click at [460, 67] on link "Parcelas" at bounding box center [480, 71] width 44 height 16
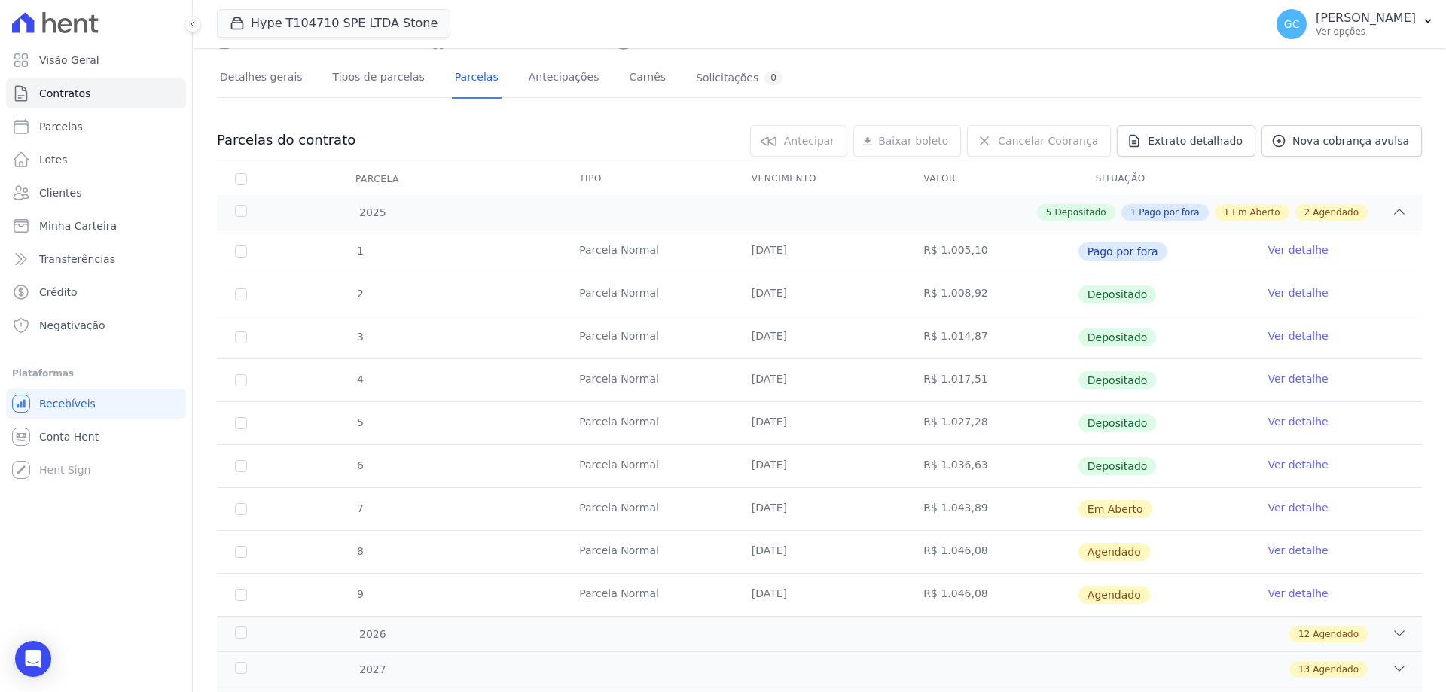
scroll to position [163, 0]
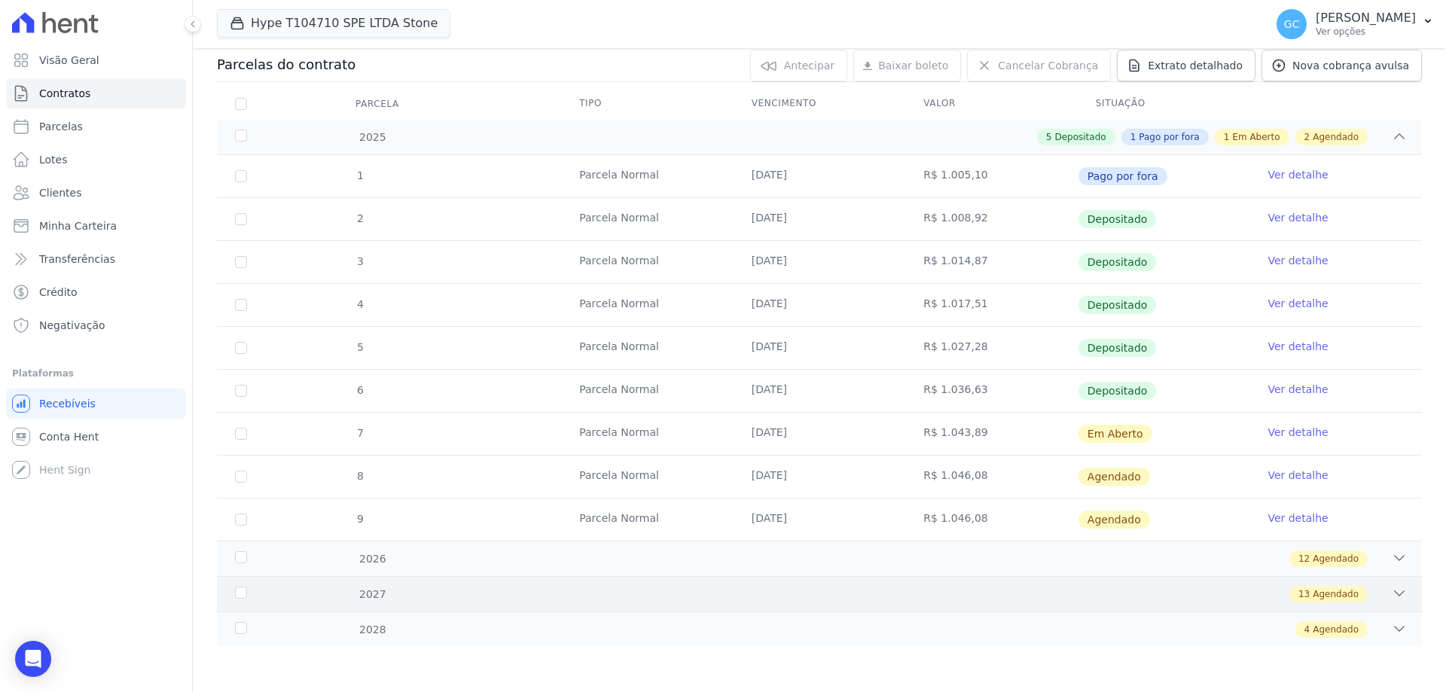
click at [471, 589] on div "13 Agendado" at bounding box center [878, 594] width 1056 height 17
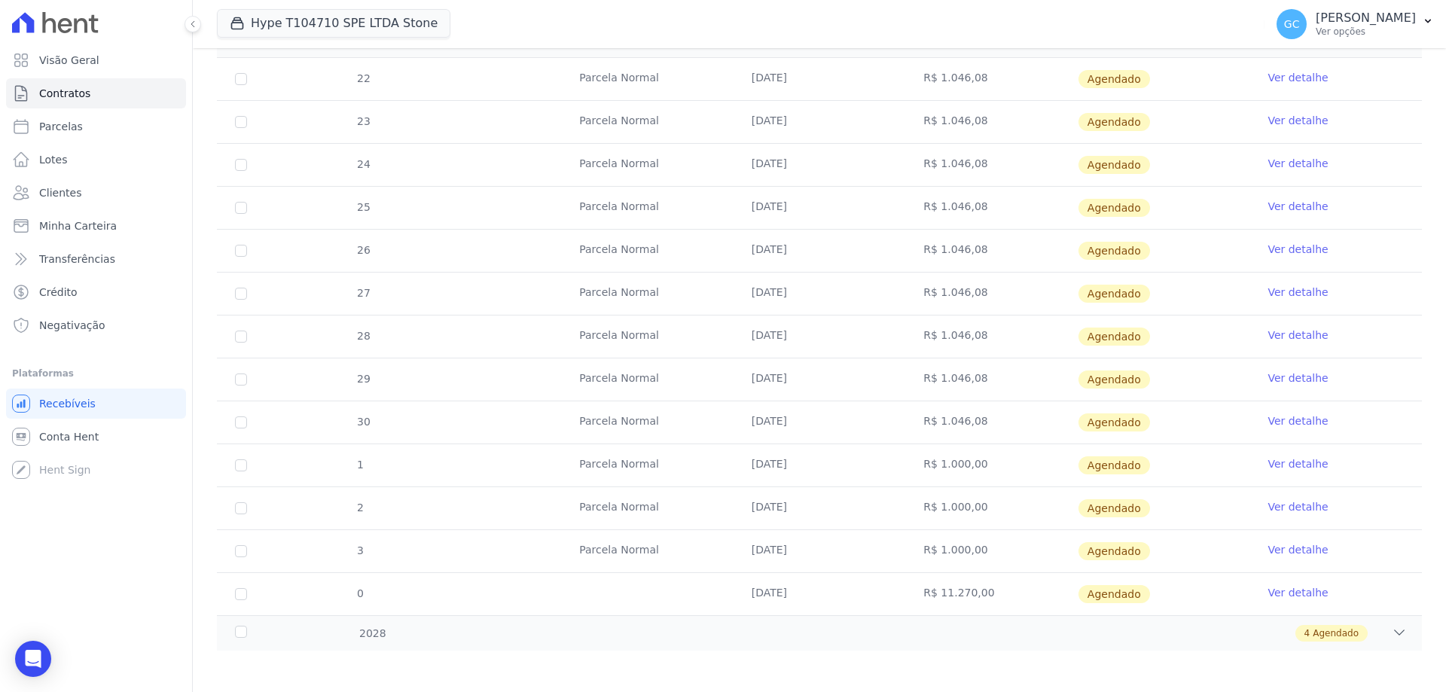
scroll to position [721, 0]
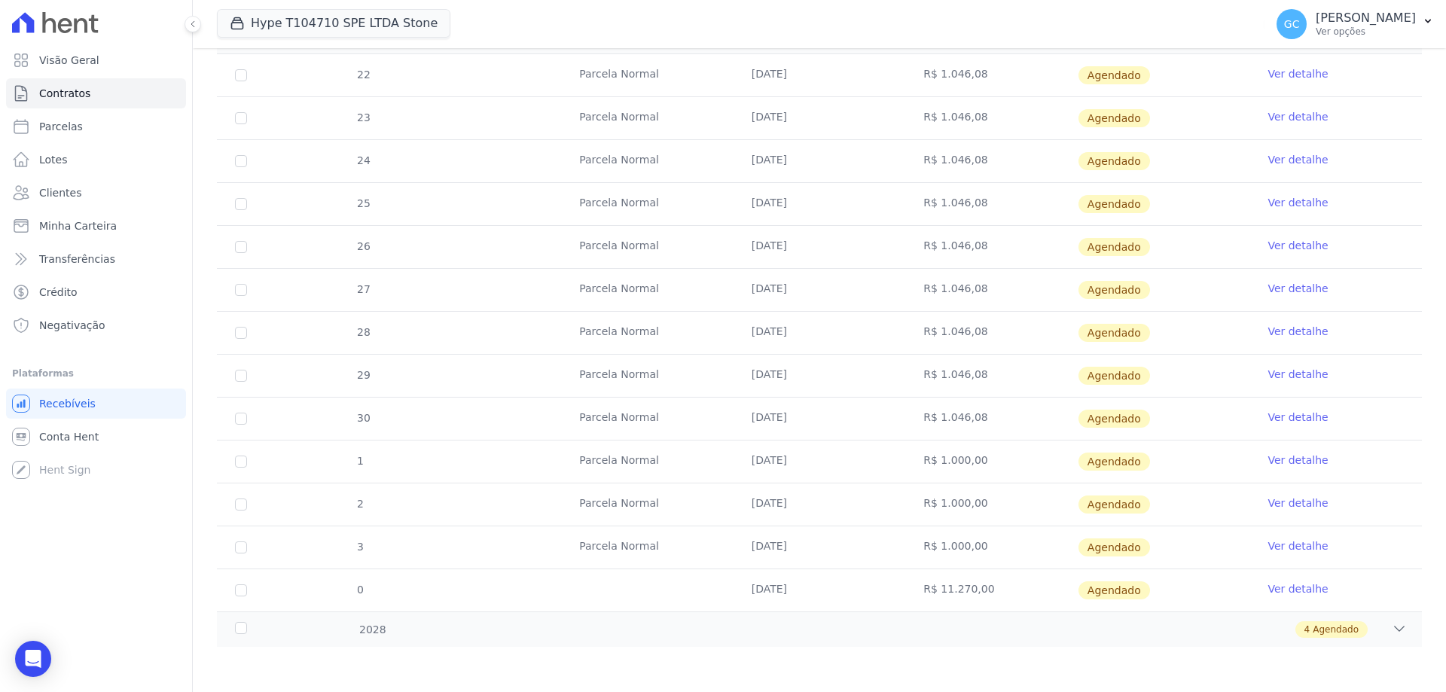
drag, startPoint x: 603, startPoint y: 580, endPoint x: 619, endPoint y: 586, distance: 16.7
click at [619, 586] on td at bounding box center [647, 590] width 172 height 42
click at [1276, 590] on link "Ver detalhe" at bounding box center [1297, 588] width 60 height 15
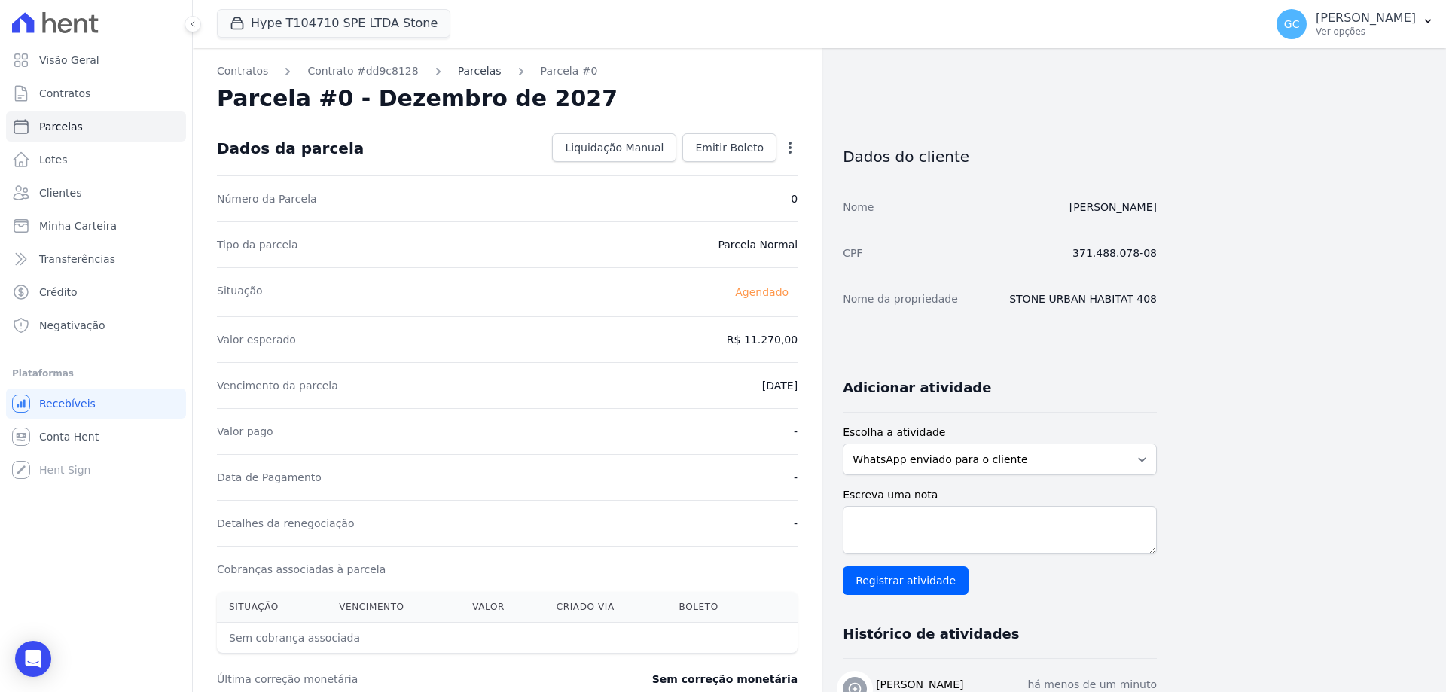
click at [465, 69] on link "Parcelas" at bounding box center [480, 71] width 44 height 16
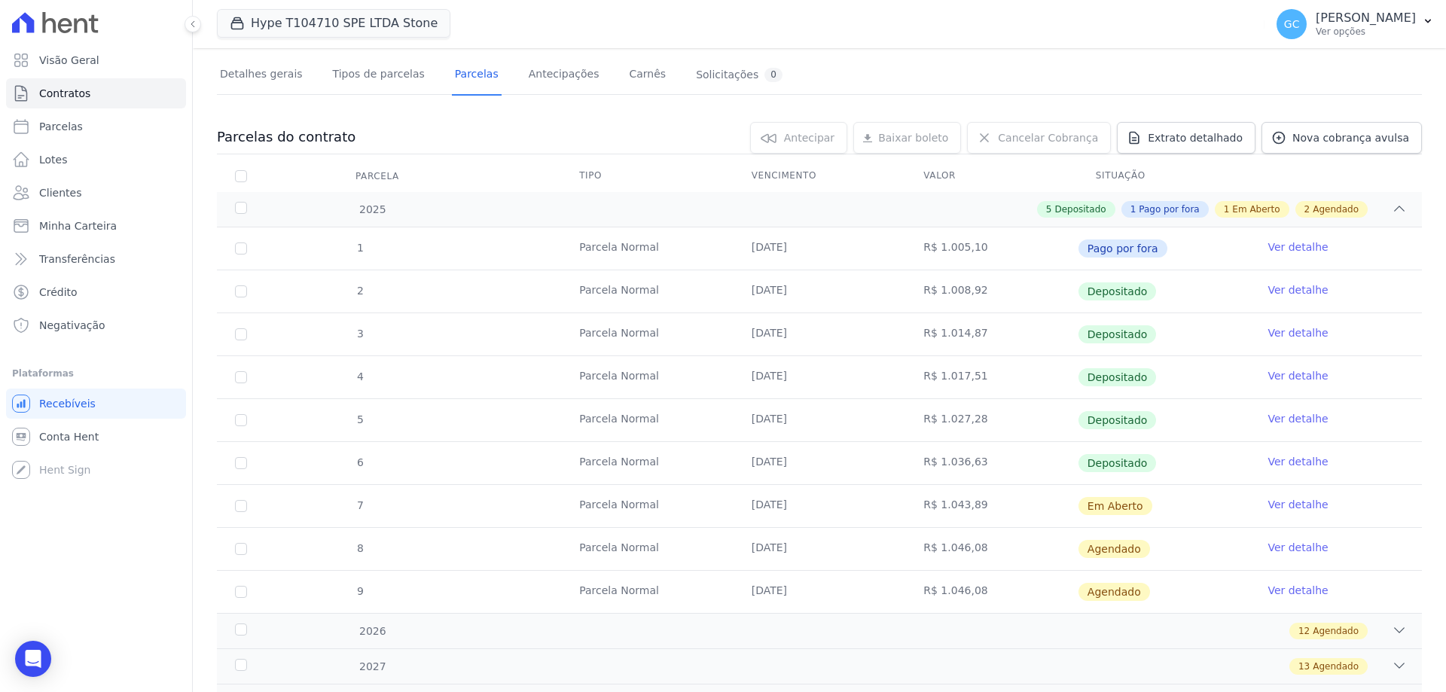
scroll to position [163, 0]
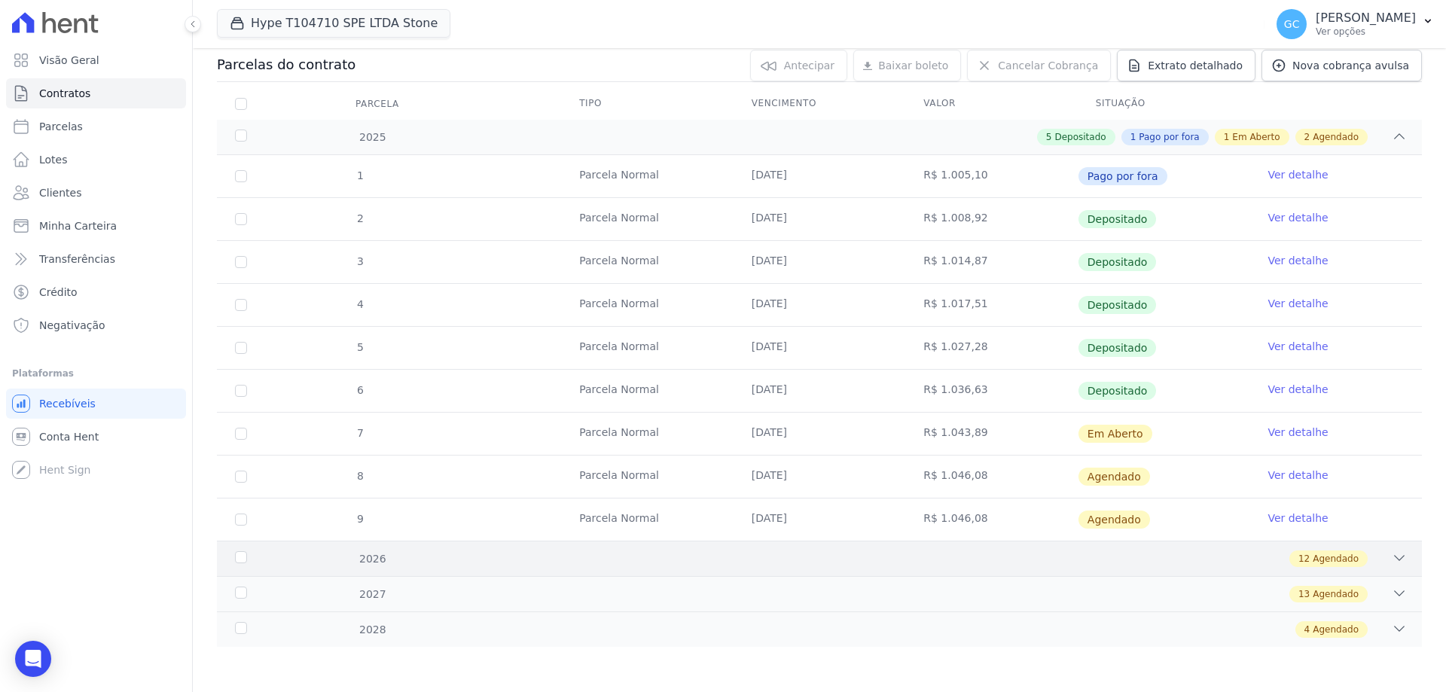
click at [535, 568] on div "2026 12 Agendado" at bounding box center [819, 558] width 1205 height 35
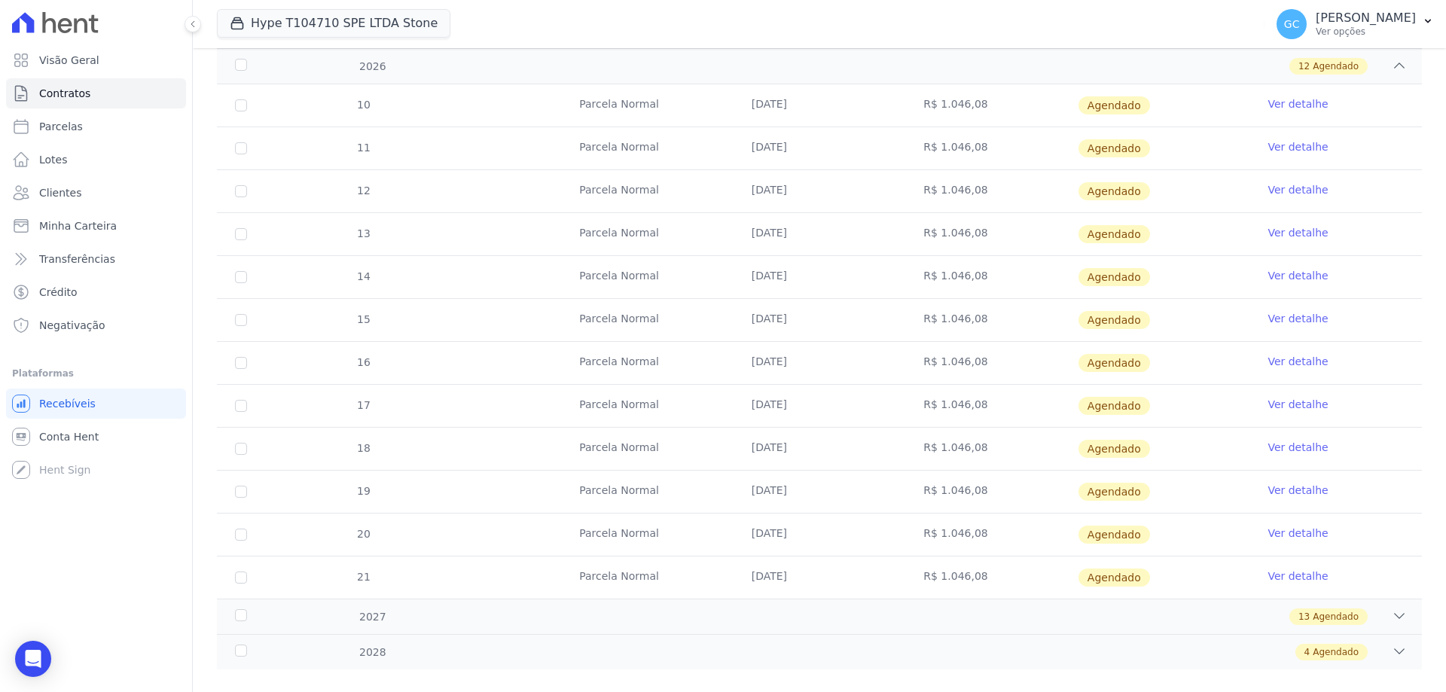
scroll to position [678, 0]
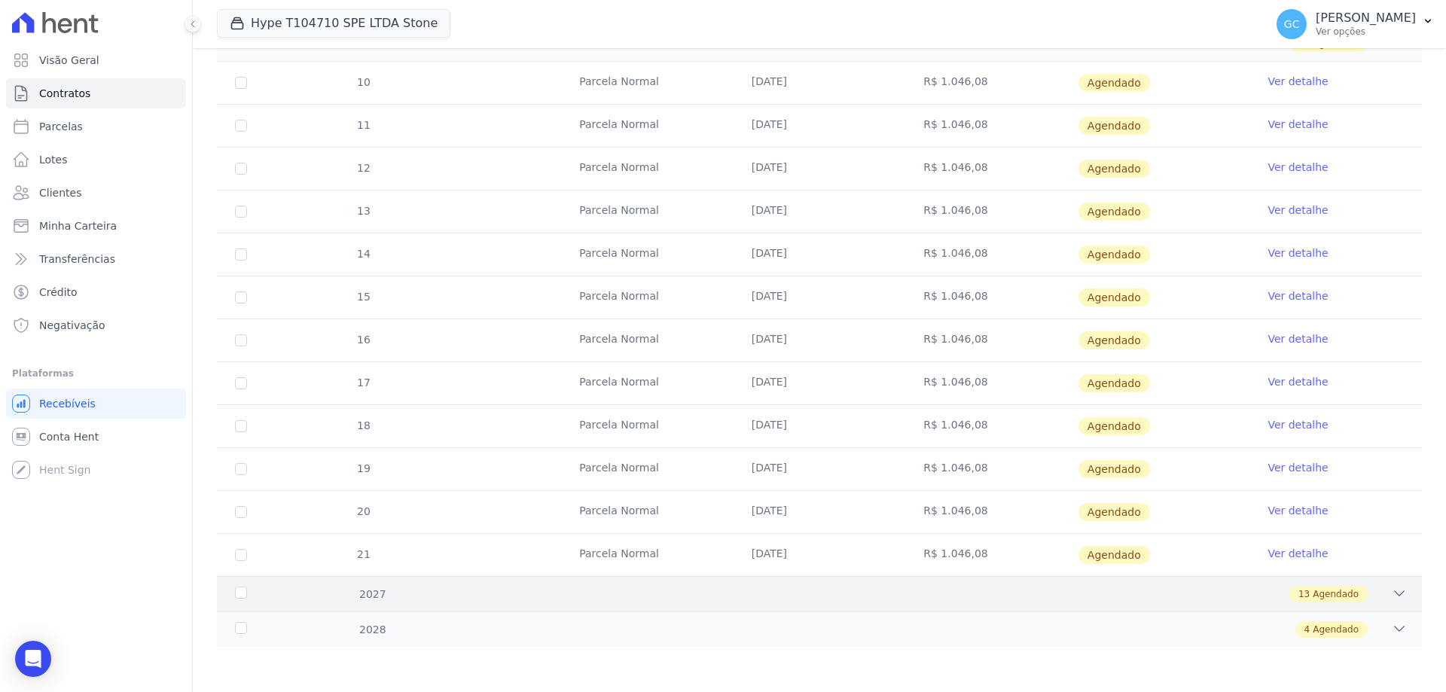
click at [677, 603] on div "2027 13 Agendado" at bounding box center [819, 593] width 1205 height 35
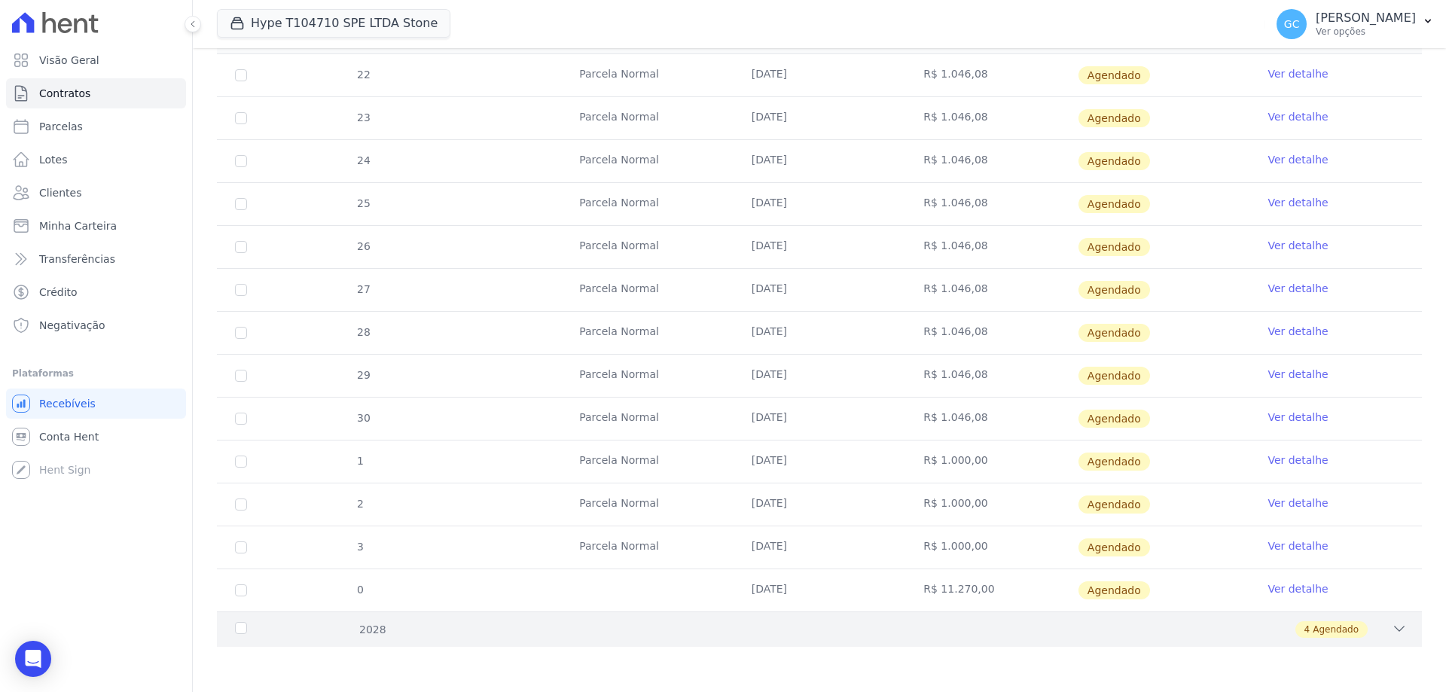
click at [699, 626] on div "4 Agendado" at bounding box center [878, 629] width 1056 height 17
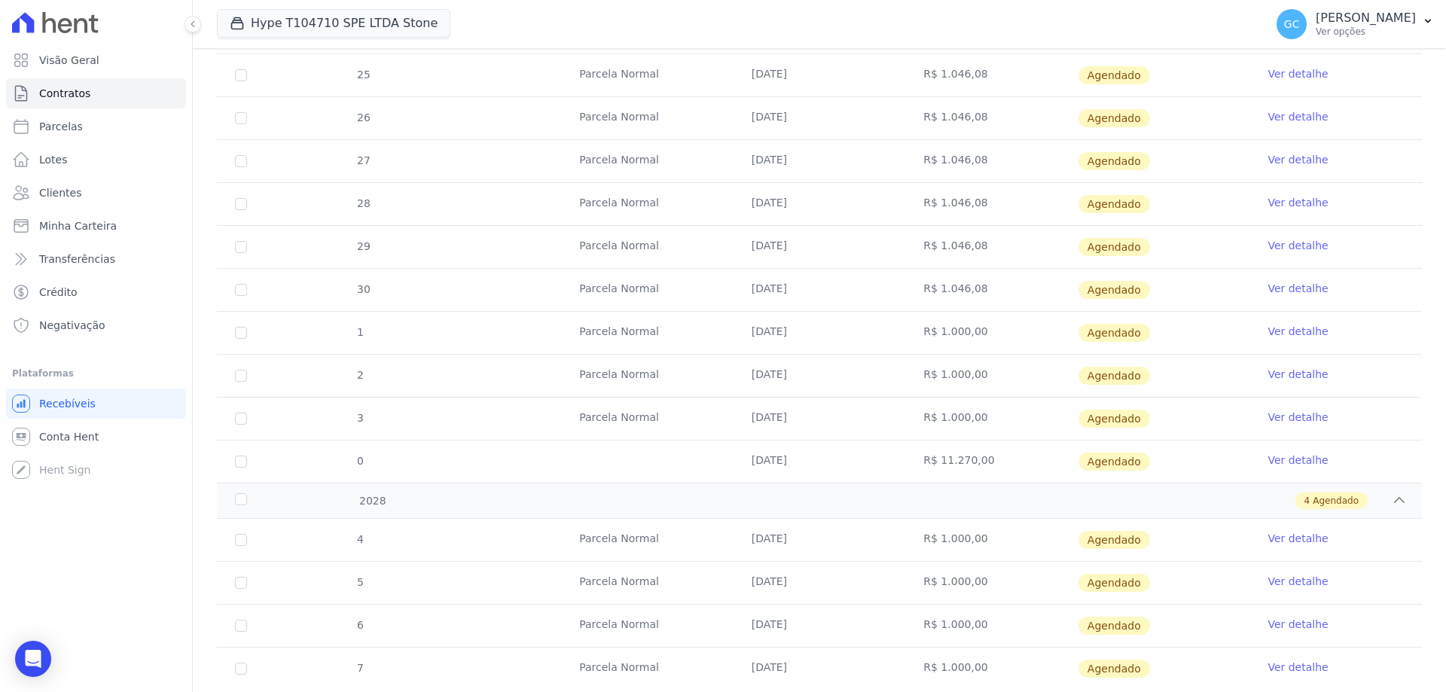
scroll to position [1407, 0]
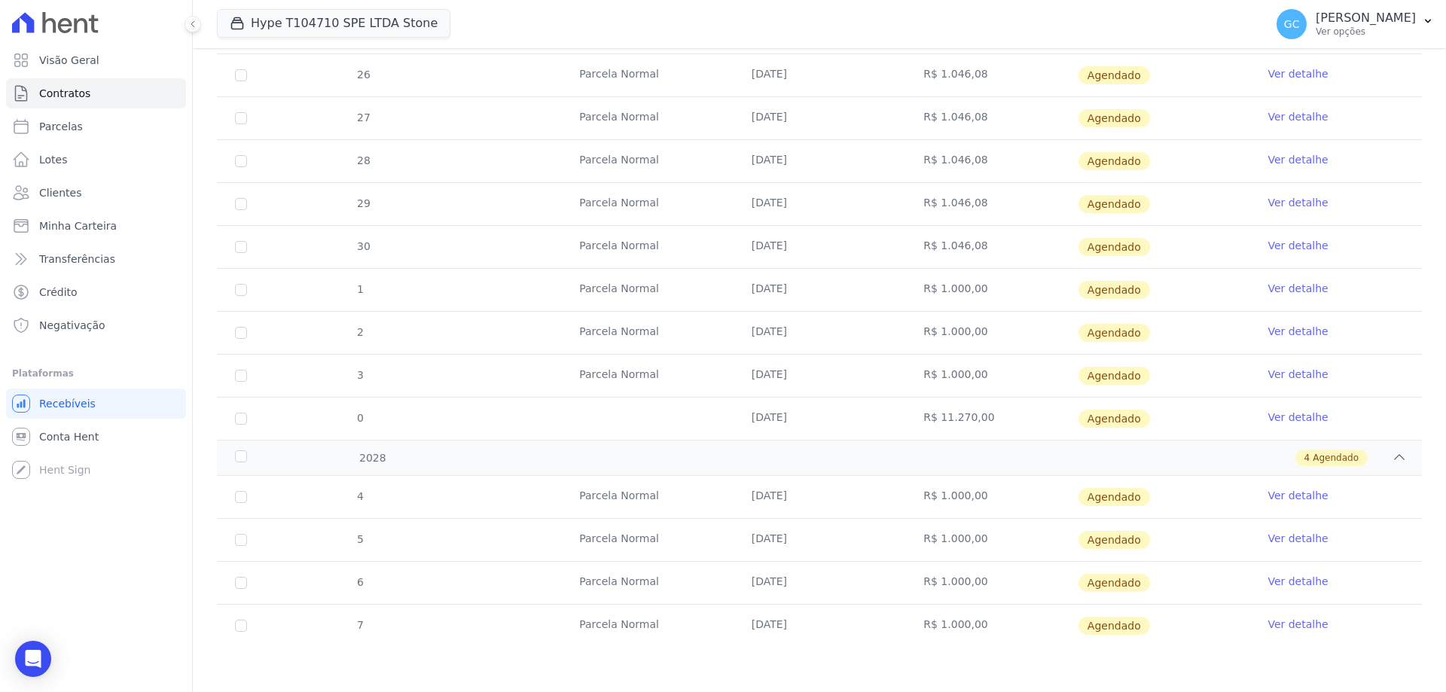
click at [1289, 338] on link "Ver detalhe" at bounding box center [1297, 331] width 60 height 15
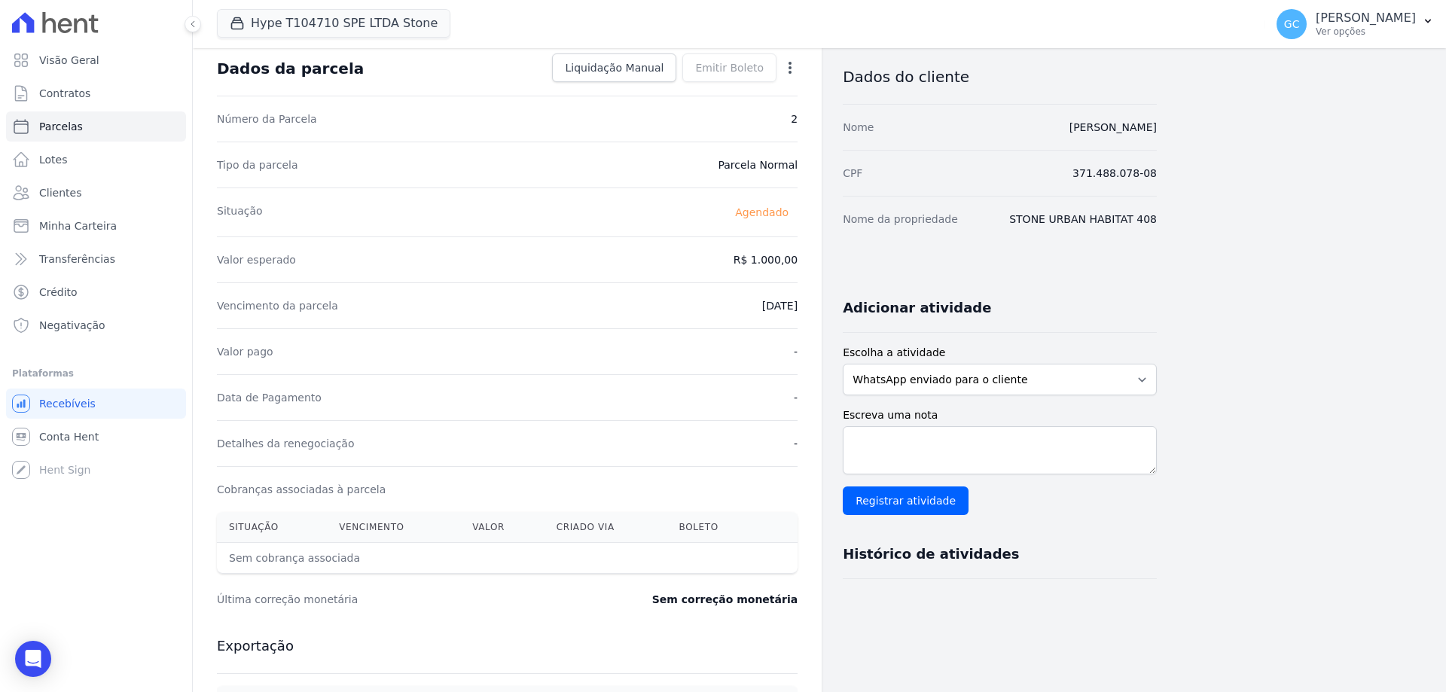
scroll to position [301, 0]
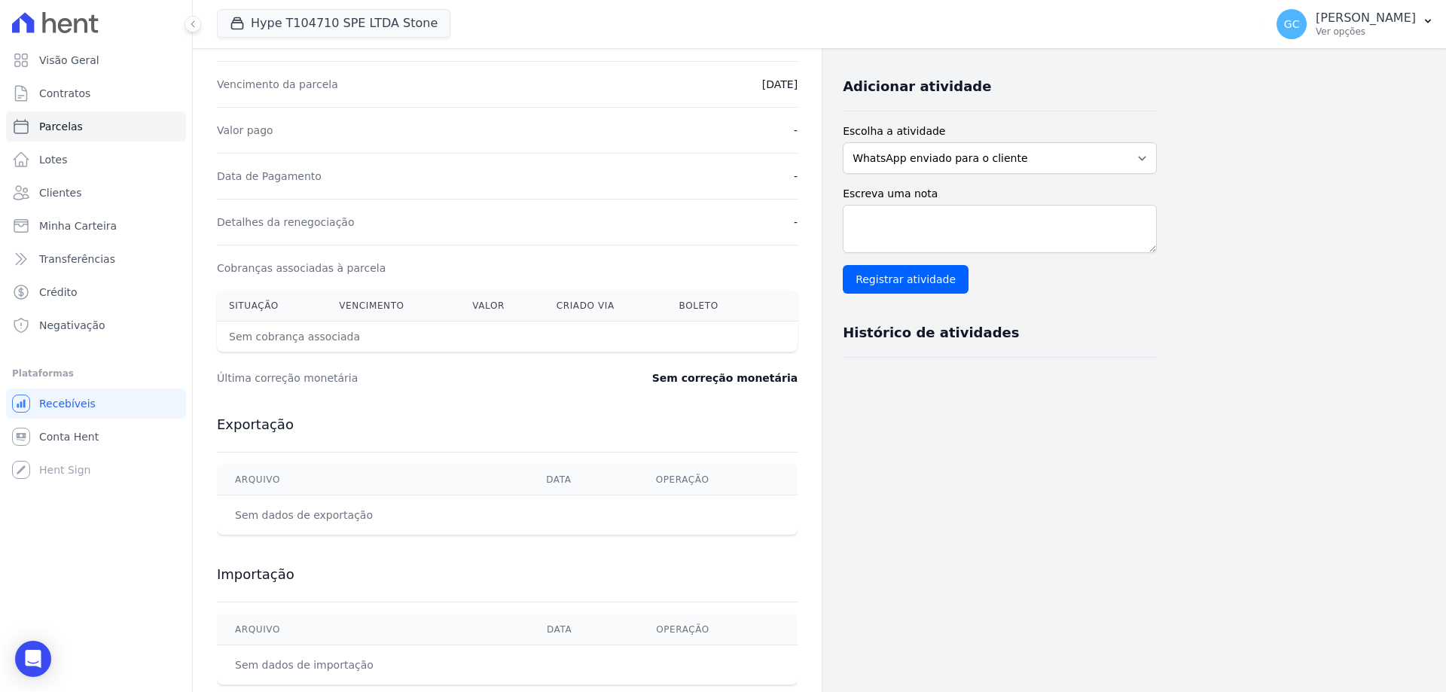
drag, startPoint x: 736, startPoint y: 374, endPoint x: 791, endPoint y: 386, distance: 56.3
click at [791, 386] on div "Última correção monetária Sem correção monetária" at bounding box center [507, 377] width 580 height 45
drag, startPoint x: 803, startPoint y: 384, endPoint x: 658, endPoint y: 387, distance: 144.6
click at [658, 387] on div "Contratos Contrato #dd9c8128 [GEOGRAPHIC_DATA] Parcela #2 Parcela #2 - Novembro…" at bounding box center [507, 231] width 629 height 968
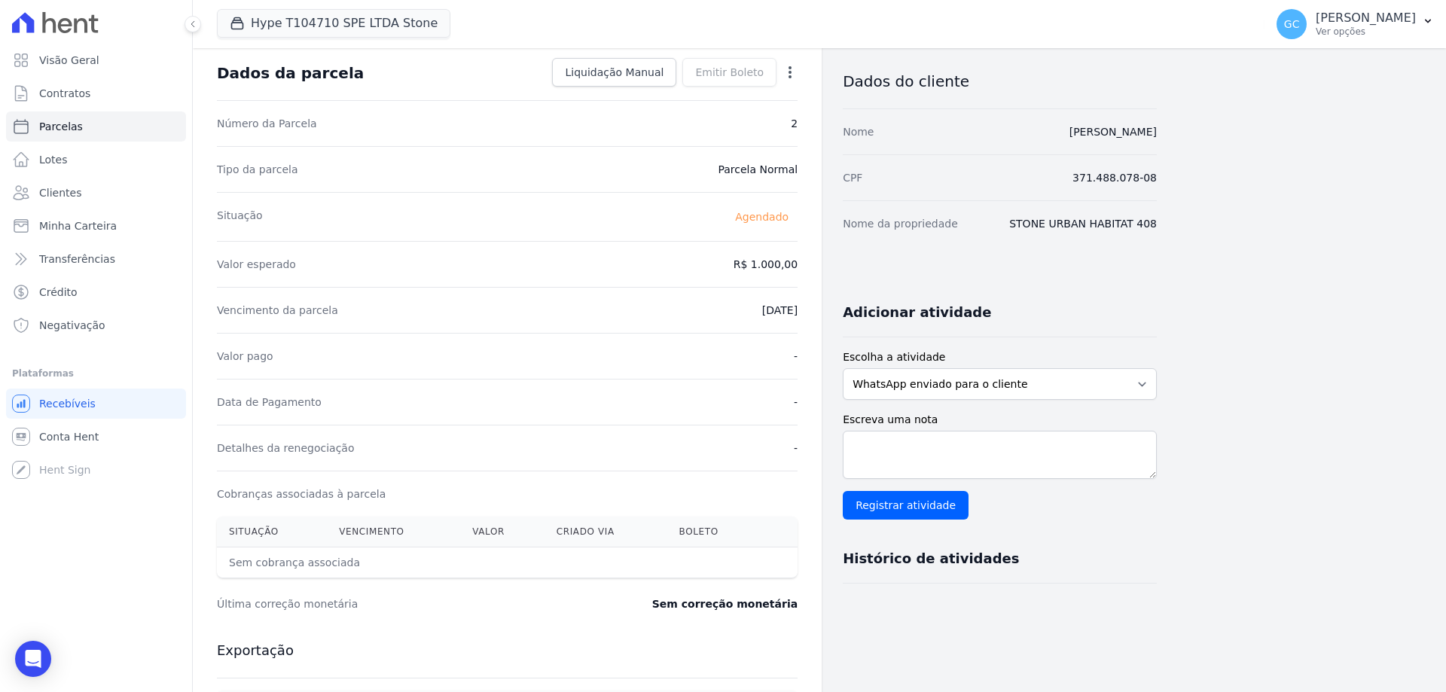
scroll to position [0, 0]
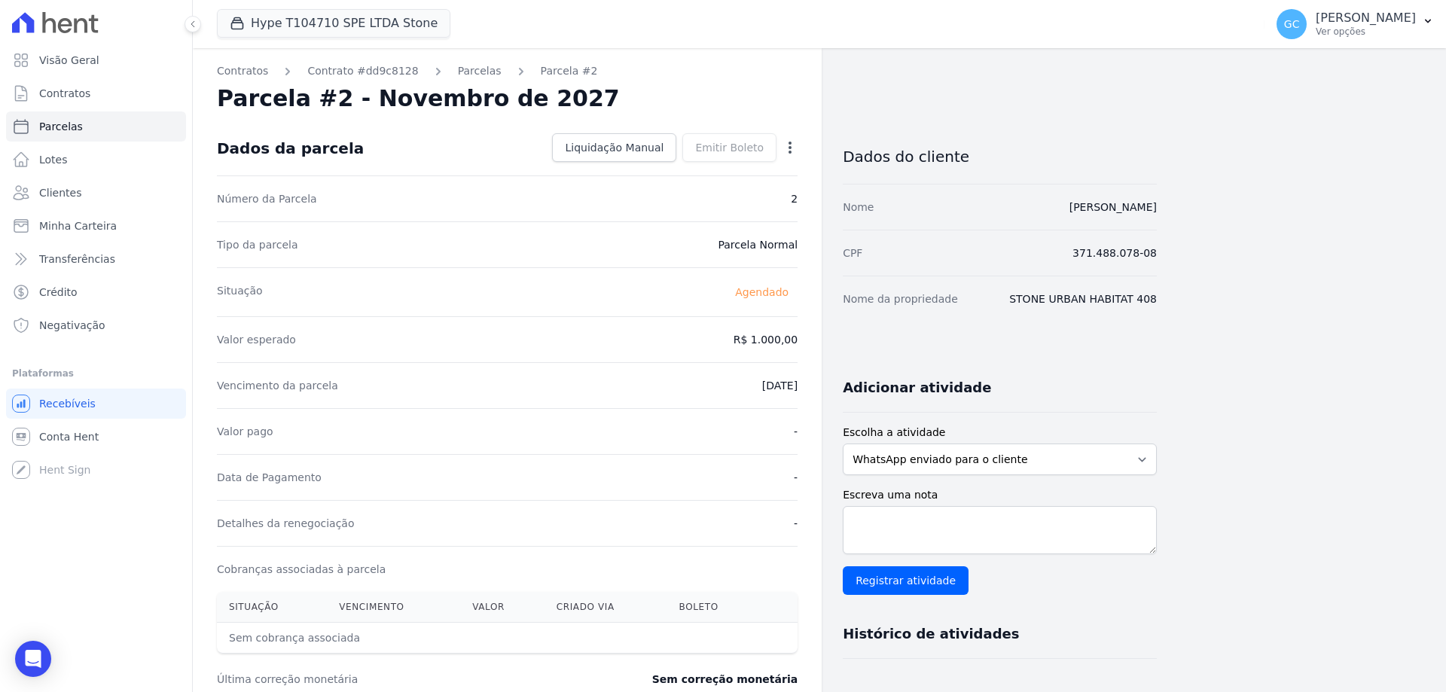
click at [784, 143] on icon "button" at bounding box center [789, 147] width 15 height 15
click at [729, 175] on link "Alterar" at bounding box center [725, 167] width 133 height 27
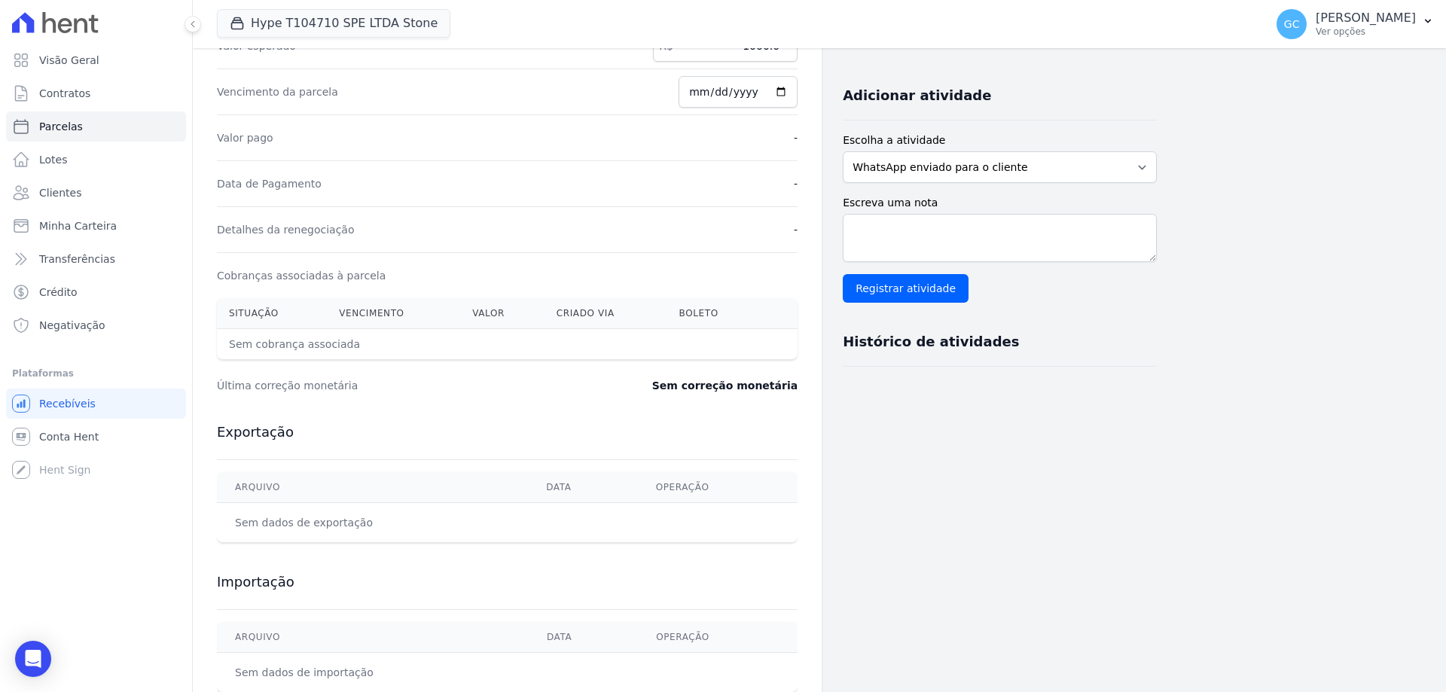
scroll to position [335, 0]
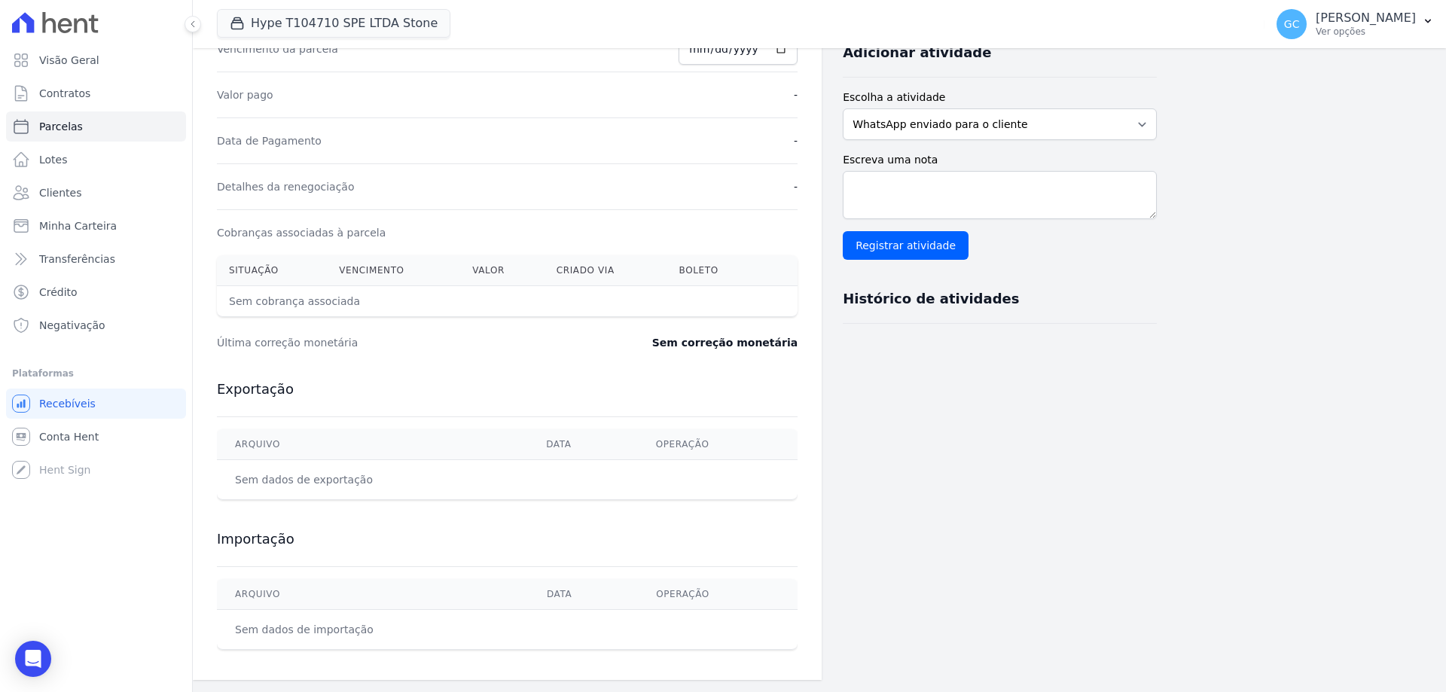
click at [748, 343] on dd "Sem correção monetária" at bounding box center [724, 342] width 145 height 15
drag, startPoint x: 693, startPoint y: 335, endPoint x: 733, endPoint y: 348, distance: 42.6
click at [733, 348] on dd "Sem correção monetária" at bounding box center [724, 342] width 145 height 15
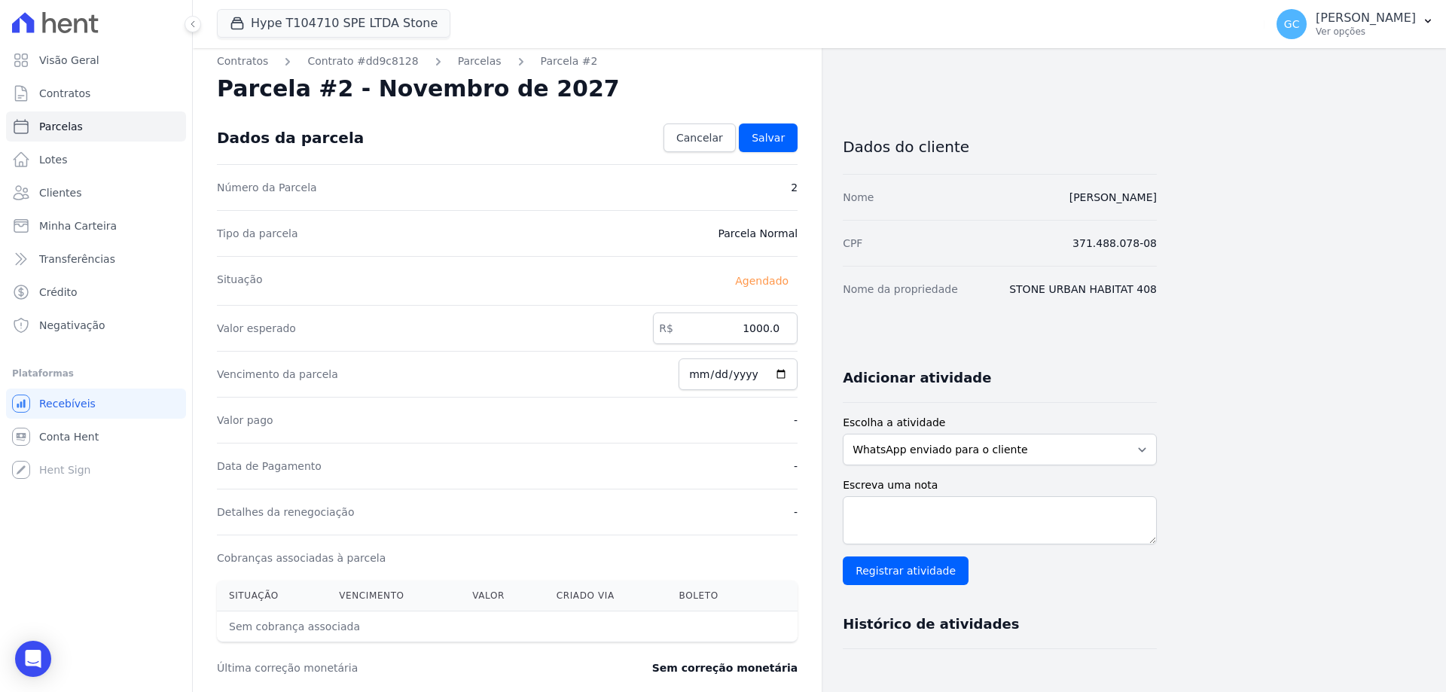
scroll to position [0, 0]
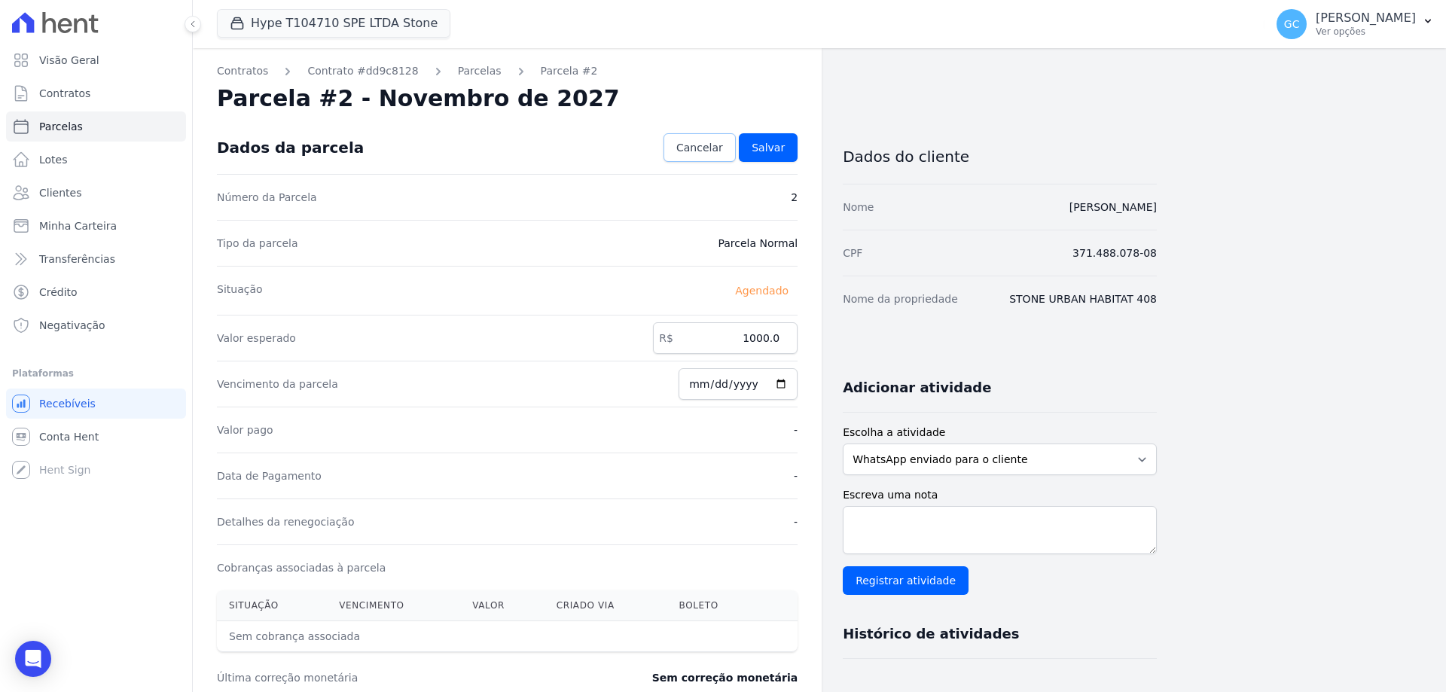
click at [699, 151] on span "Cancelar" at bounding box center [699, 147] width 47 height 15
click at [26, 657] on icon "Open Intercom Messenger" at bounding box center [32, 659] width 17 height 20
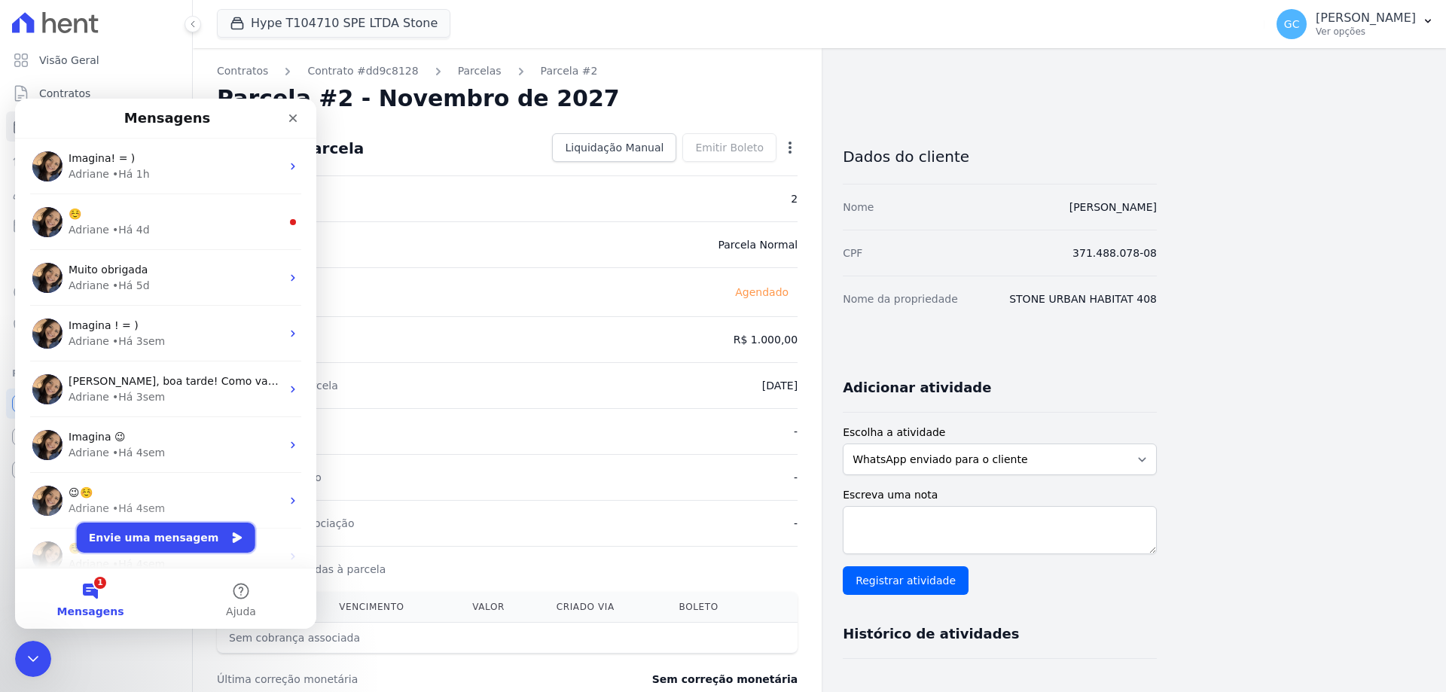
click at [180, 527] on button "Envie uma mensagem" at bounding box center [166, 538] width 178 height 30
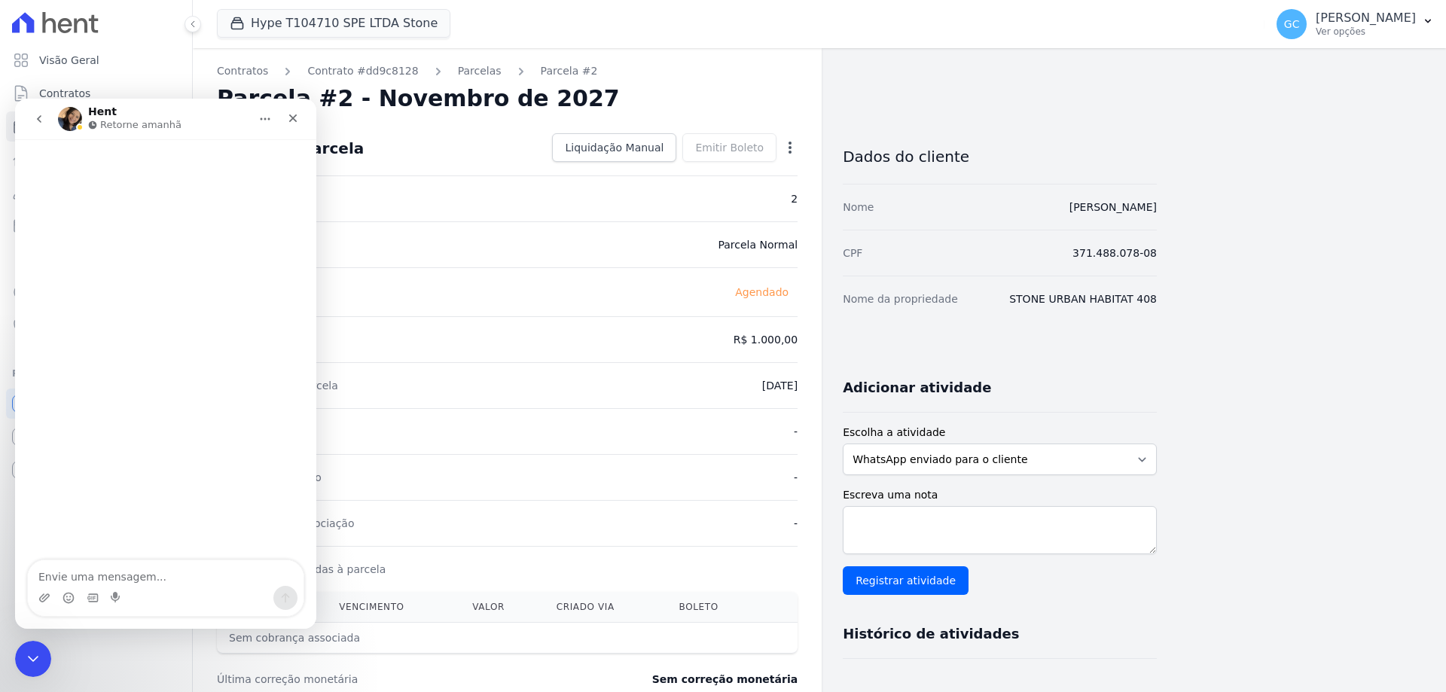
click at [99, 582] on textarea "Envie uma mensagem..." at bounding box center [166, 573] width 276 height 26
click at [38, 114] on icon "go back" at bounding box center [39, 119] width 12 height 12
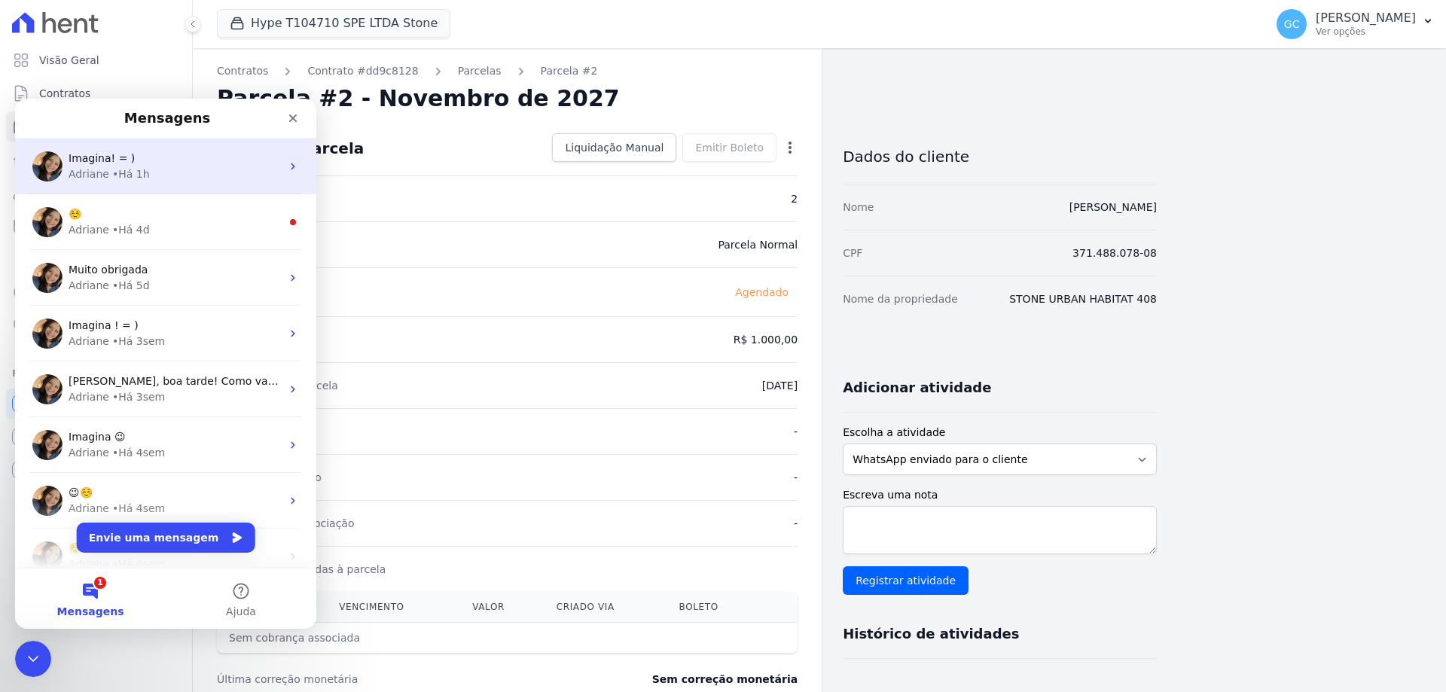
click at [151, 178] on div "Adriane • Há 1h" at bounding box center [175, 174] width 212 height 16
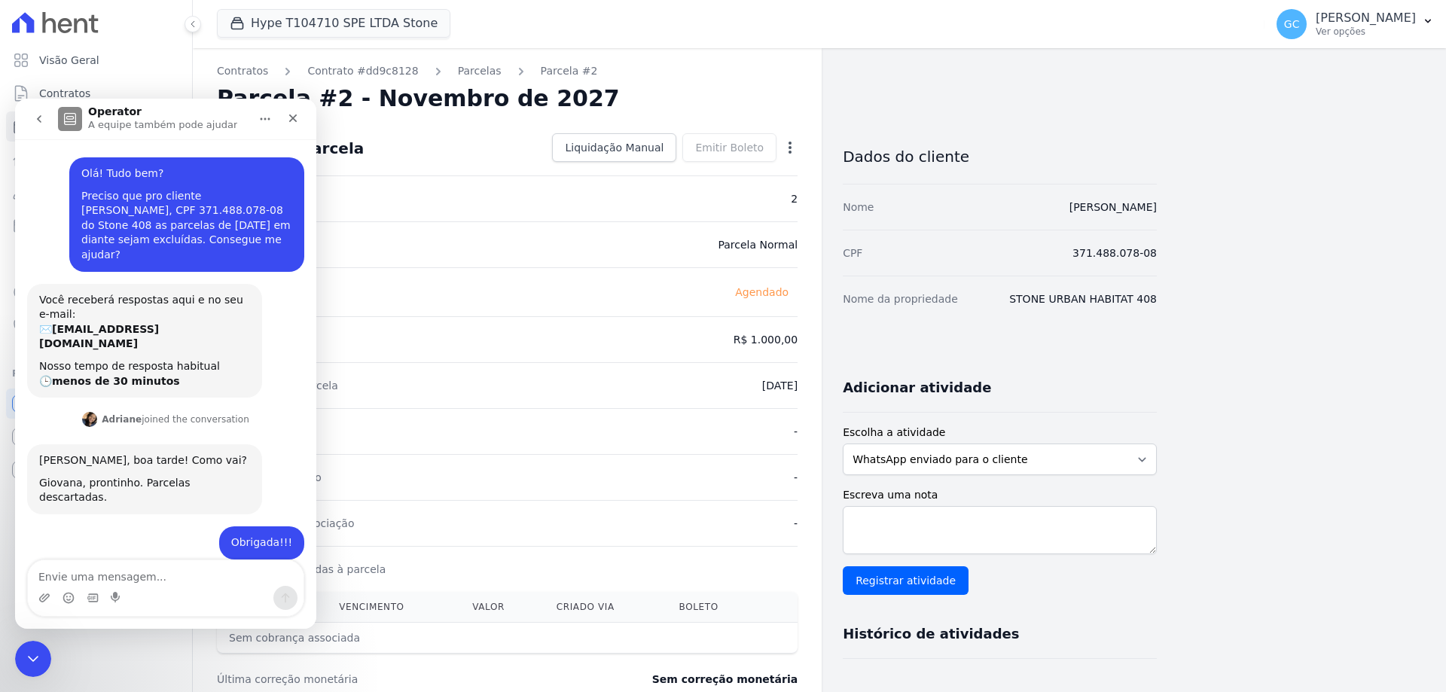
scroll to position [31, 0]
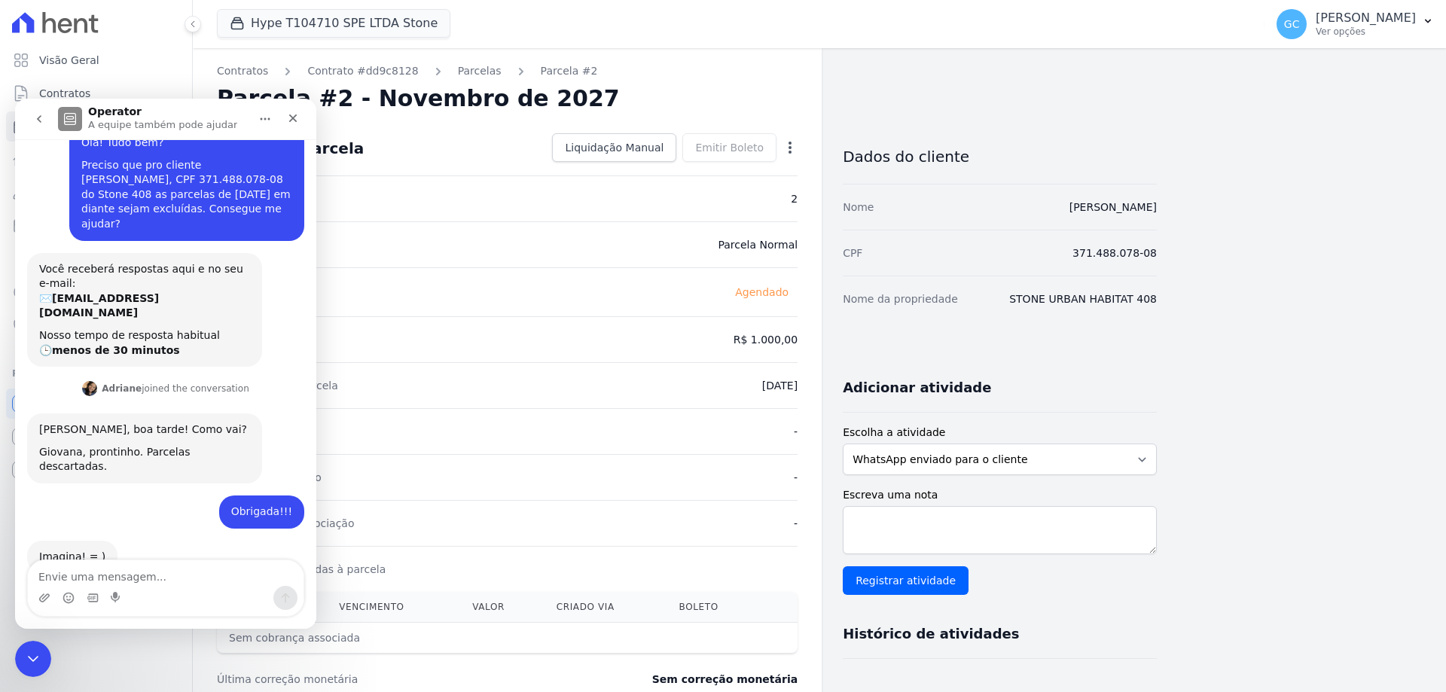
click at [151, 574] on textarea "Envie uma mensagem..." at bounding box center [166, 573] width 276 height 26
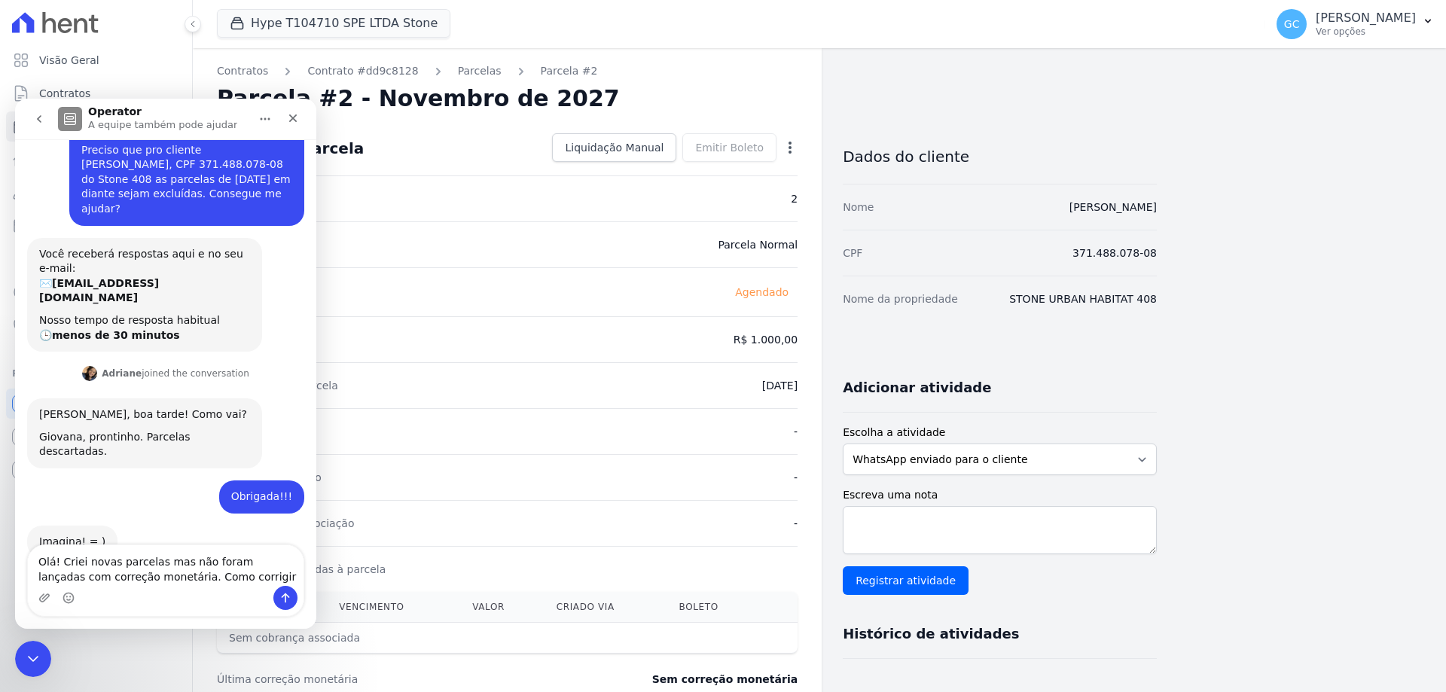
type textarea "Olá! Criei novas parcelas mas não foram lançadas com correção monetária. Como c…"
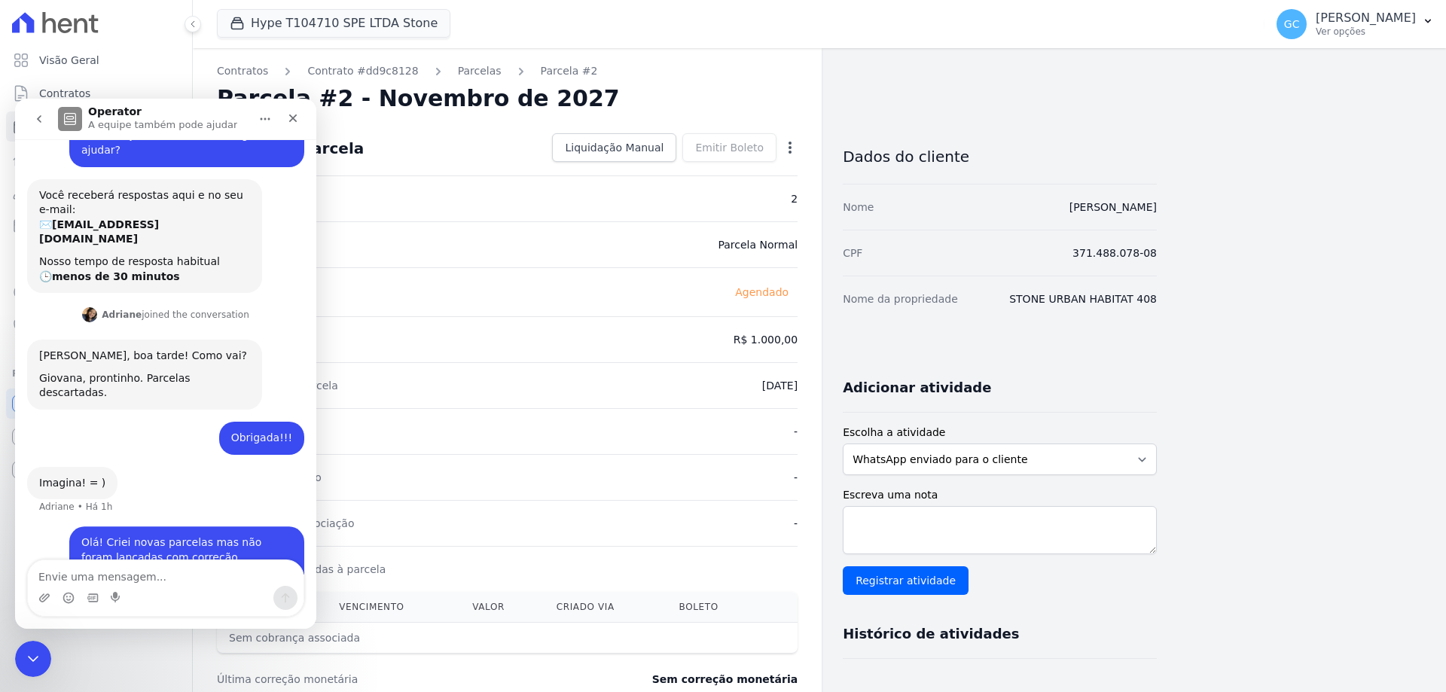
scroll to position [105, 0]
click at [458, 67] on link "Parcelas" at bounding box center [480, 71] width 44 height 16
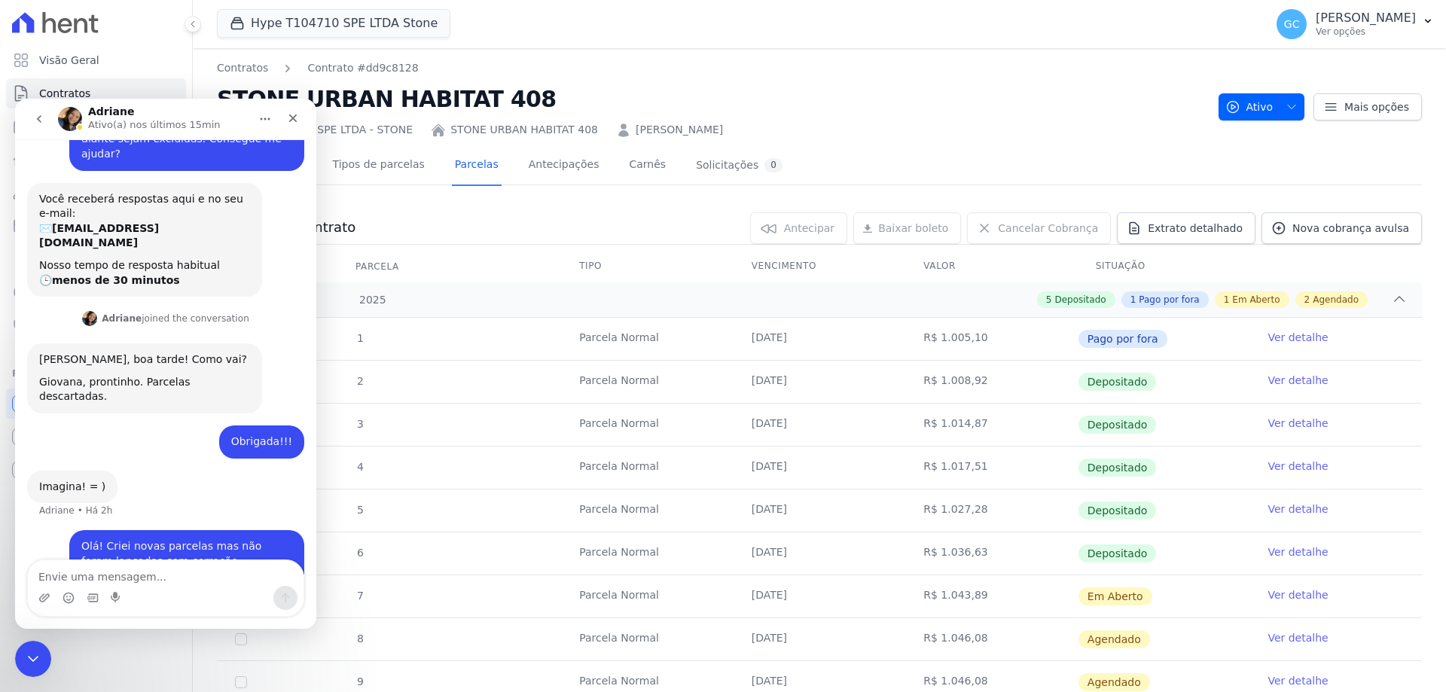
scroll to position [105, 0]
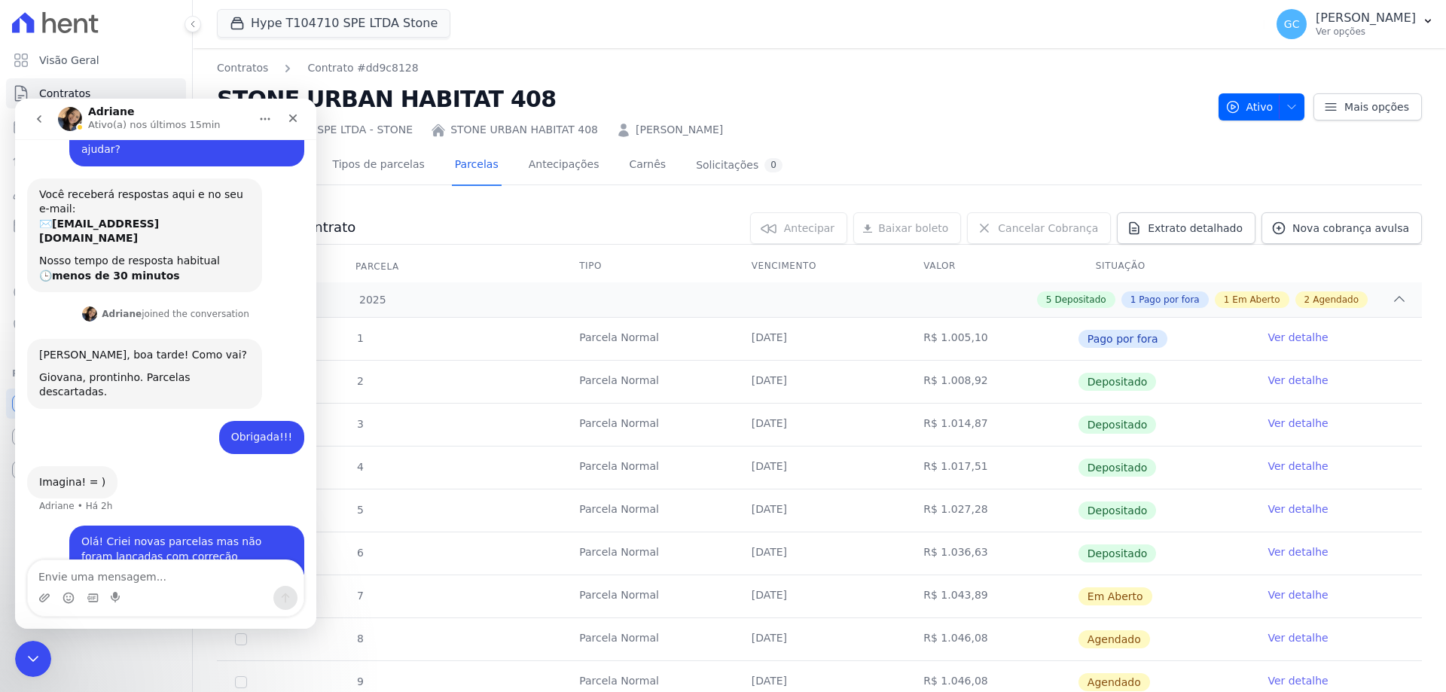
drag, startPoint x: 705, startPoint y: 131, endPoint x: 598, endPoint y: 132, distance: 107.7
click at [598, 132] on div "HYPE T104710 SPE LTDA - STONE STONE URBAN HABITAT 408 [PERSON_NAME]" at bounding box center [711, 127] width 989 height 22
copy link "[PERSON_NAME]"
